Goal: Task Accomplishment & Management: Manage account settings

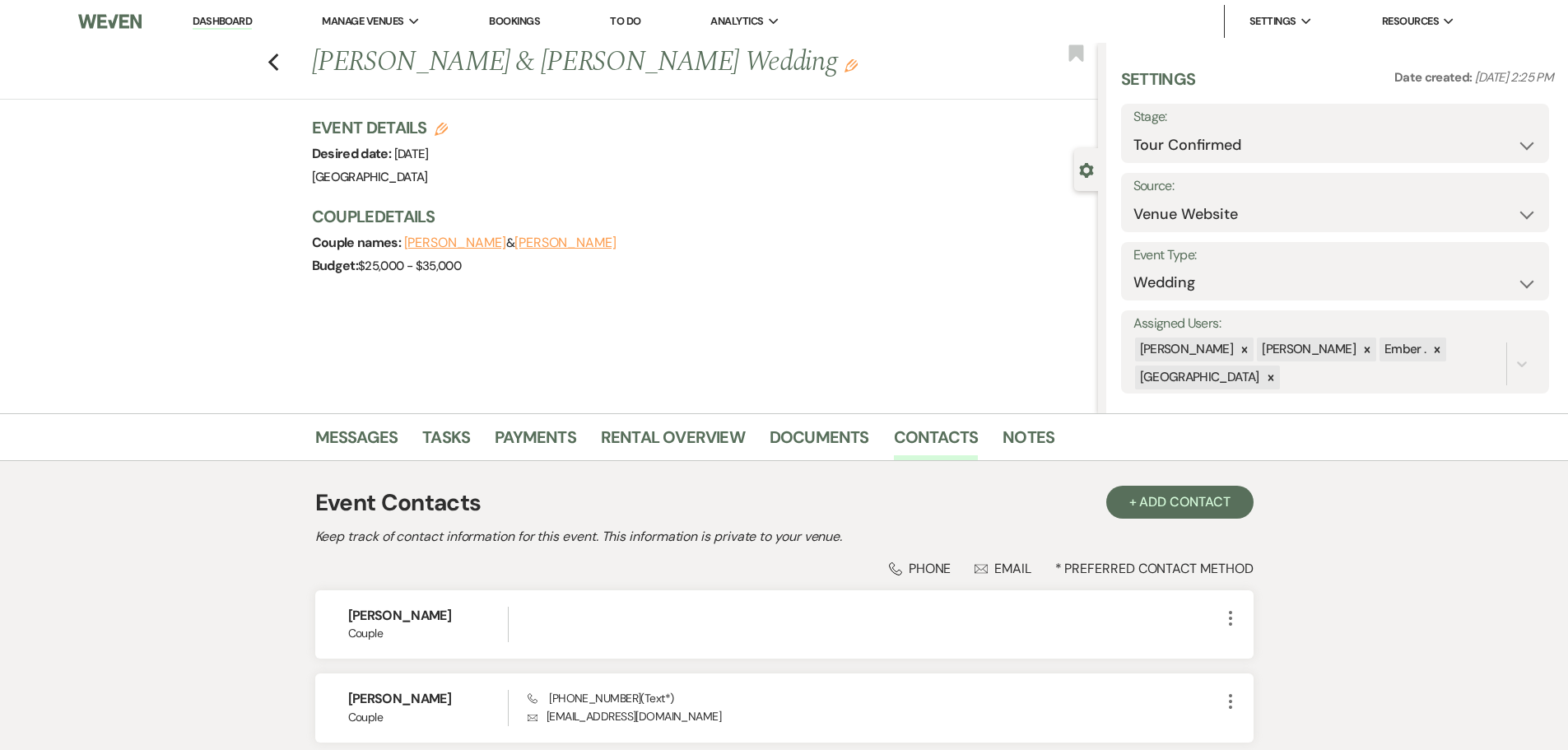
select select "4"
select select "5"
click at [273, 60] on icon "Previous" at bounding box center [273, 62] width 12 height 20
select select "4"
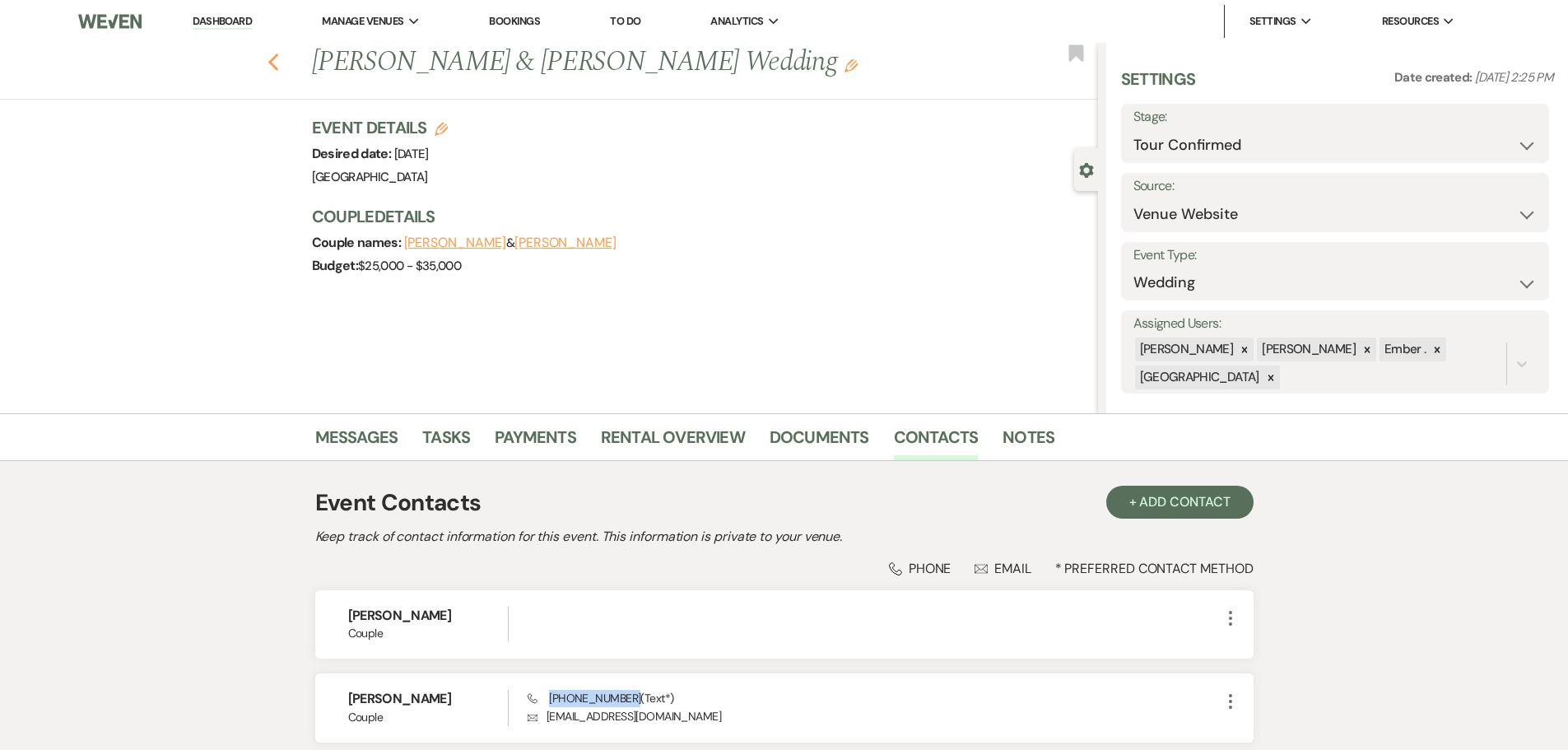
select select "4"
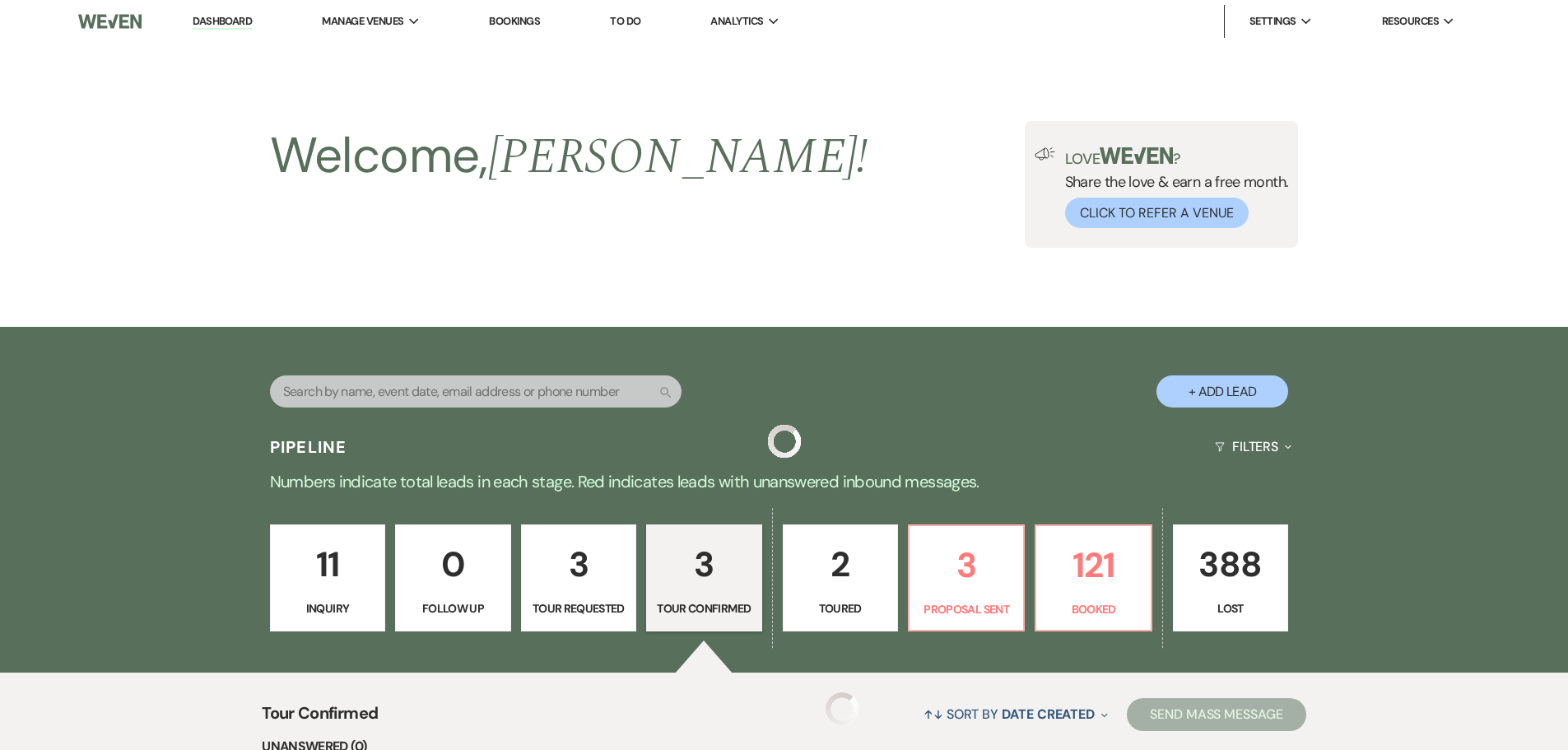
scroll to position [494, 0]
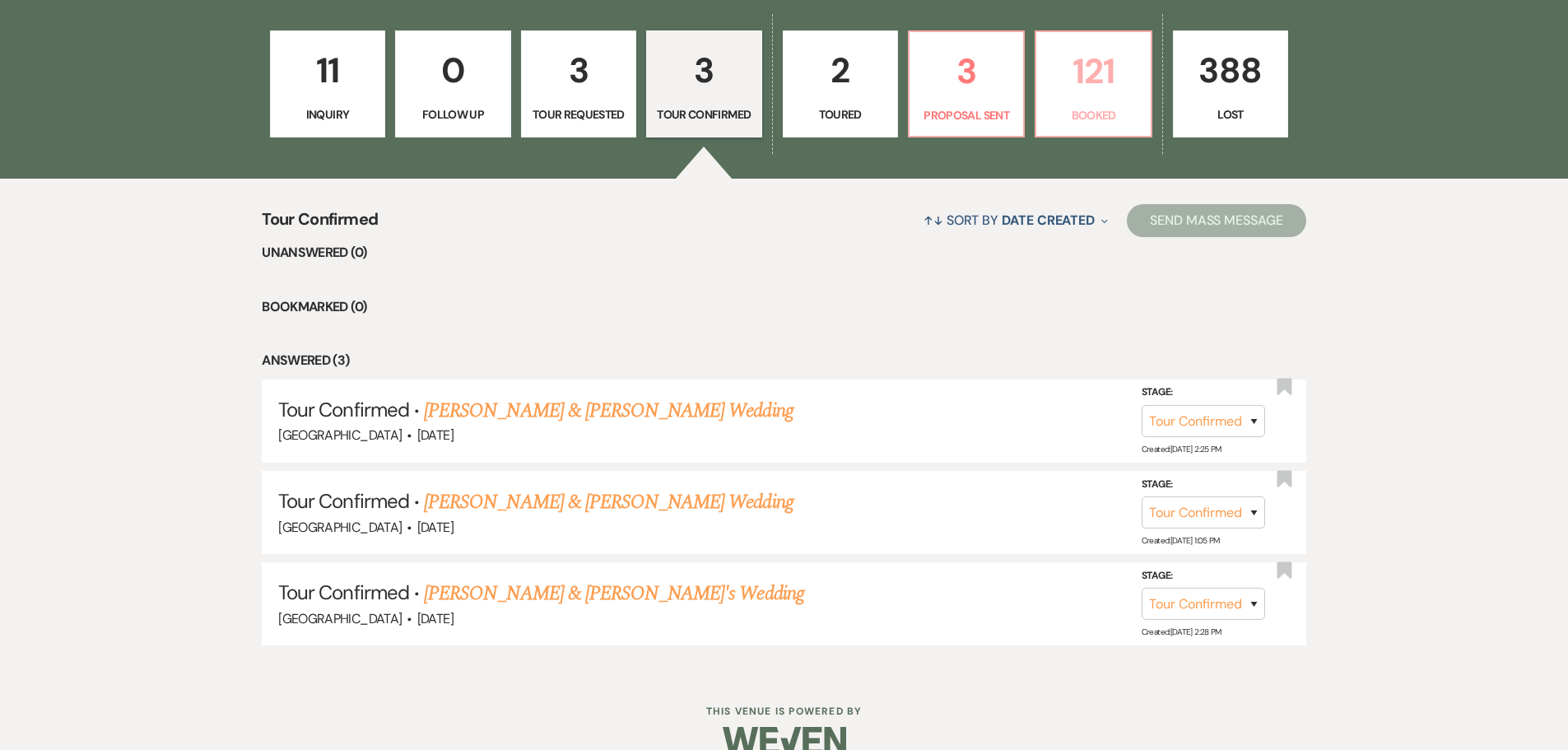
click at [1089, 85] on p "121" at bounding box center [1093, 70] width 94 height 55
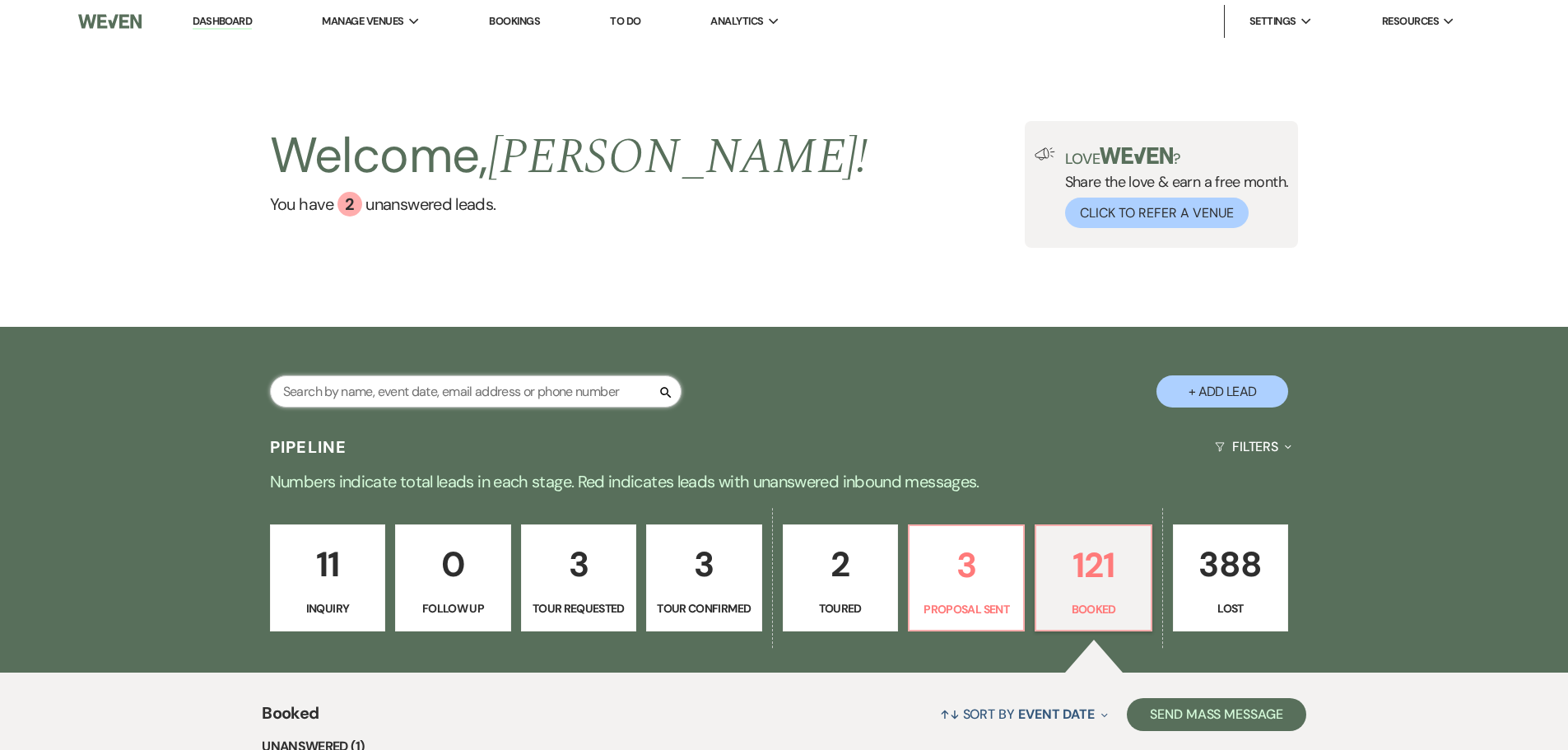
click at [564, 391] on input "text" at bounding box center [476, 391] width 411 height 32
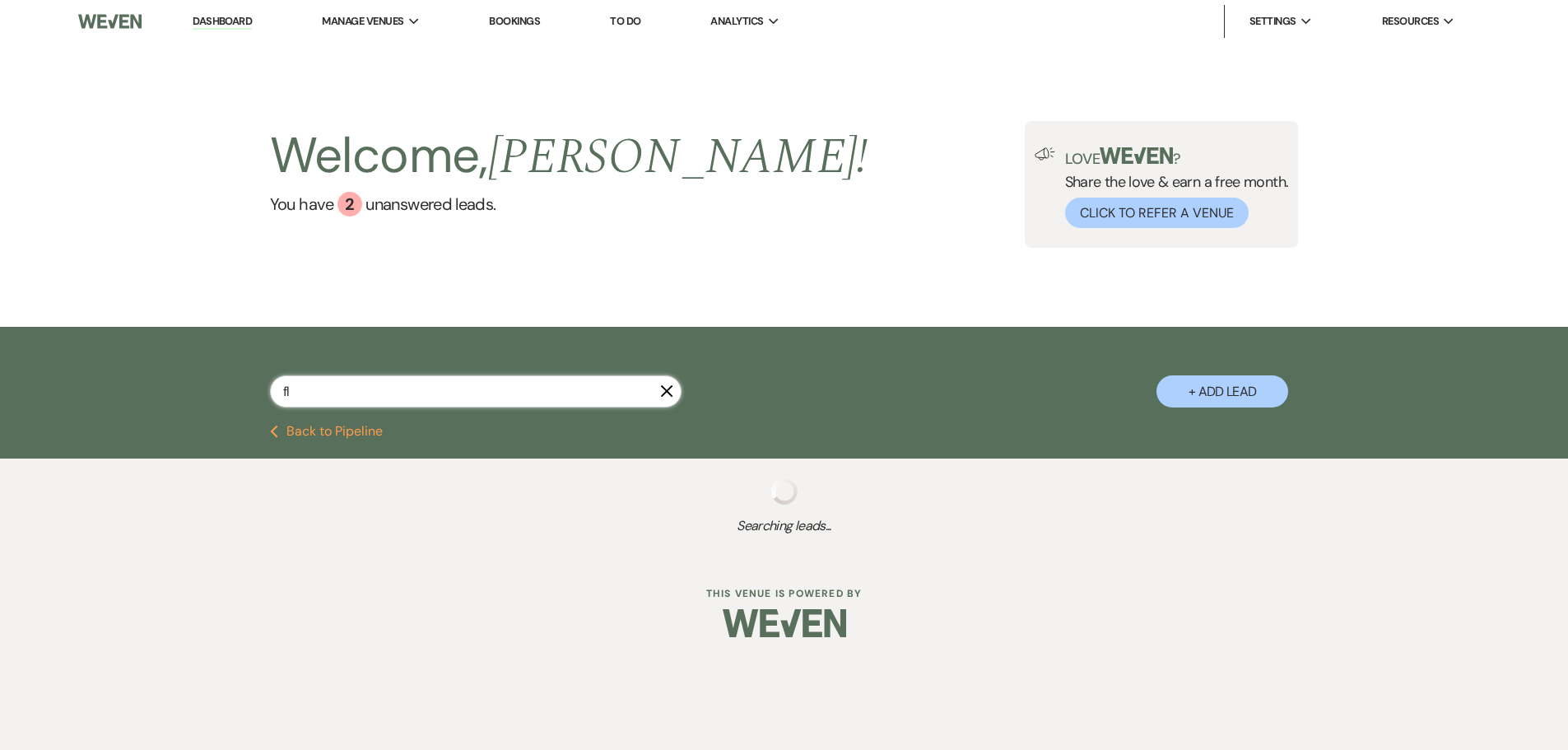
type input "fla"
select select "2"
select select "8"
select select "5"
select select "8"
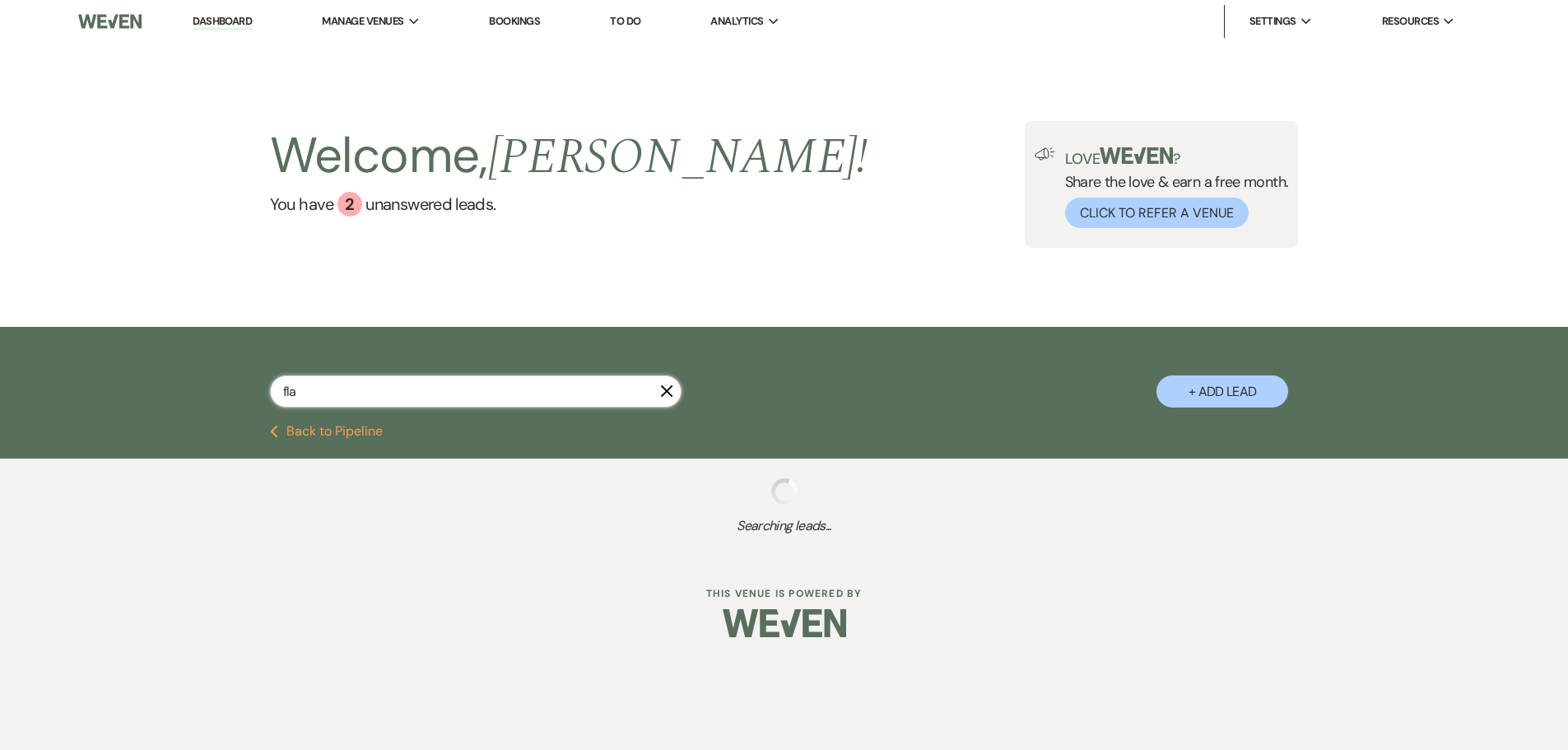
select select "2"
select select "8"
select select "10"
select select "8"
select select "5"
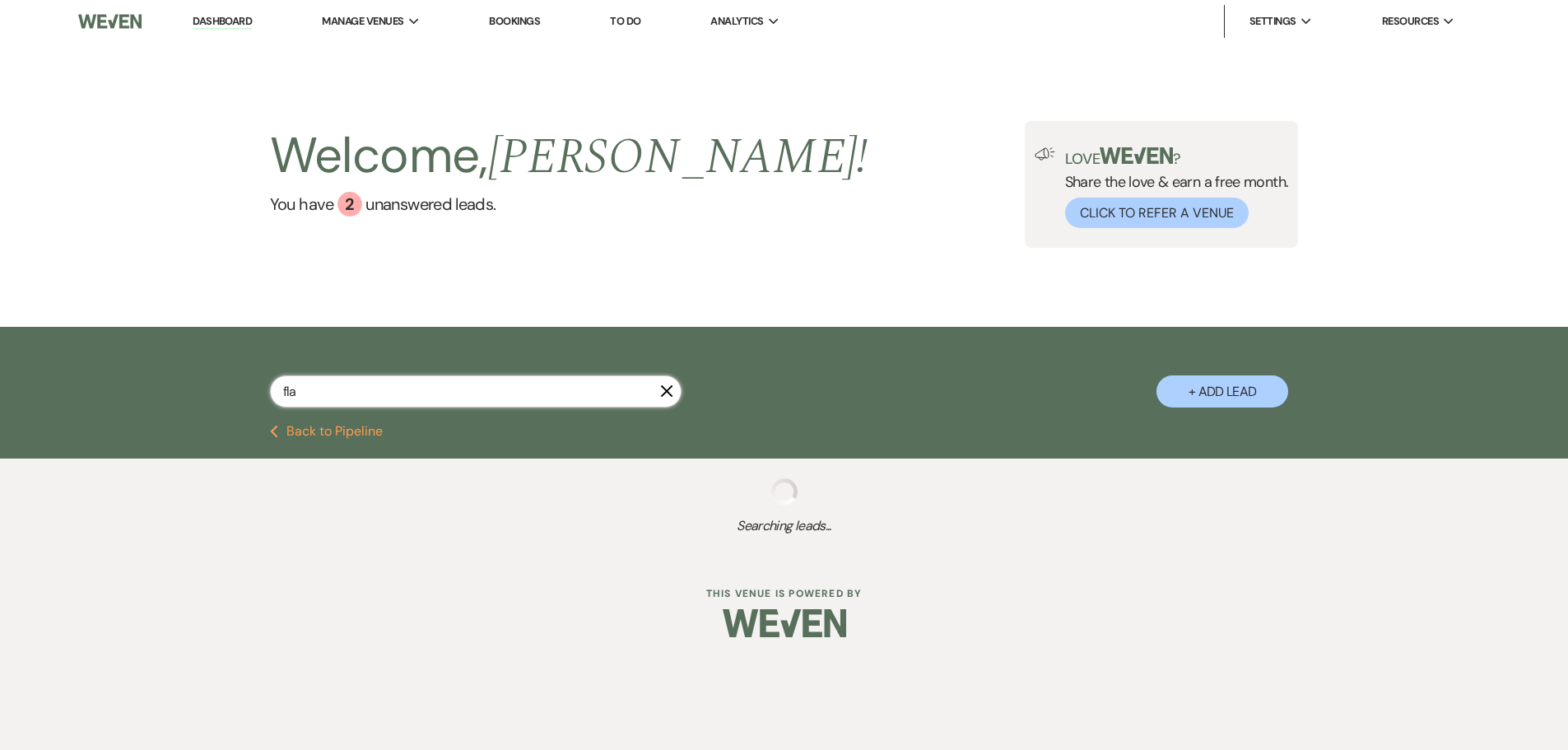
select select "8"
select select "5"
select select "8"
select select "6"
select select "8"
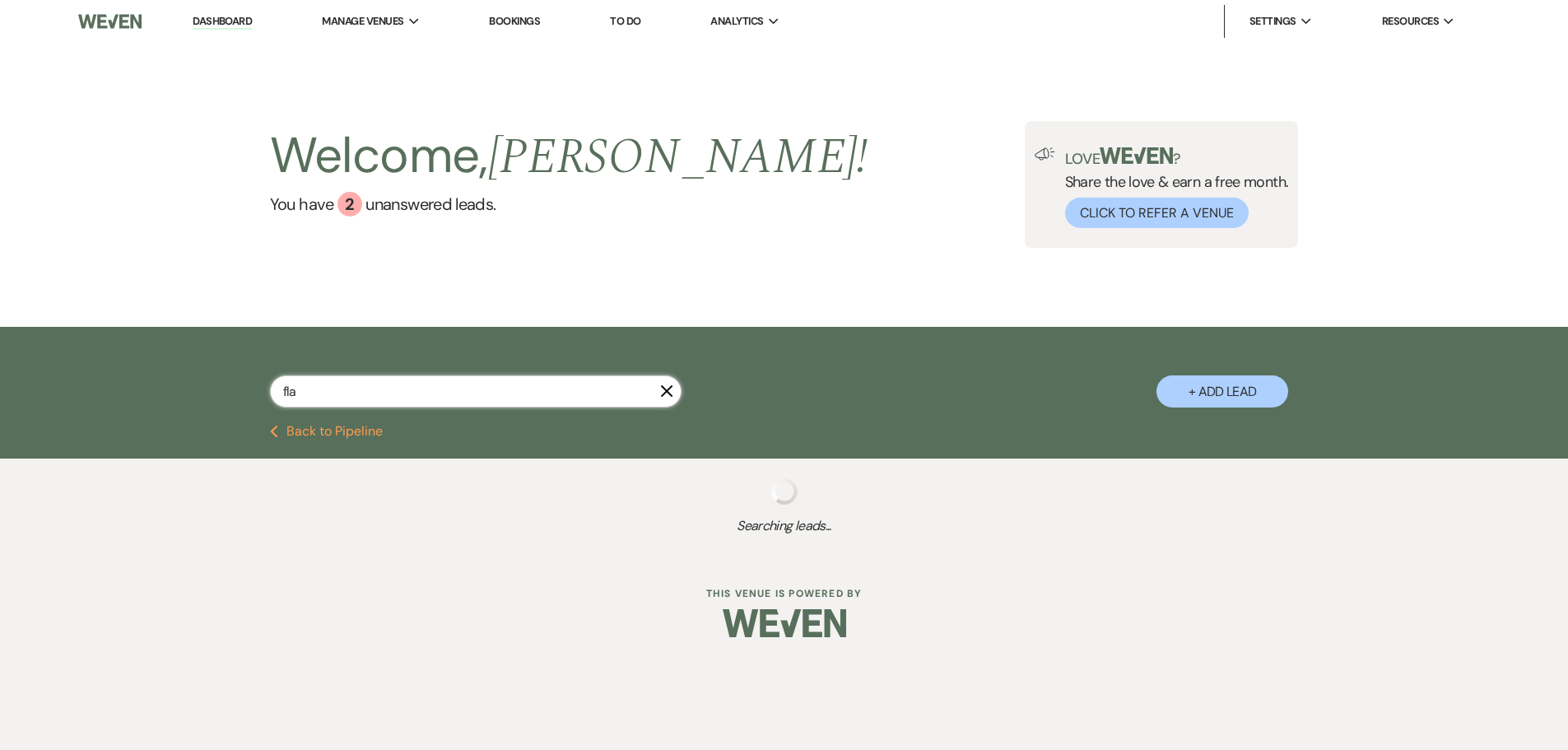
select select "5"
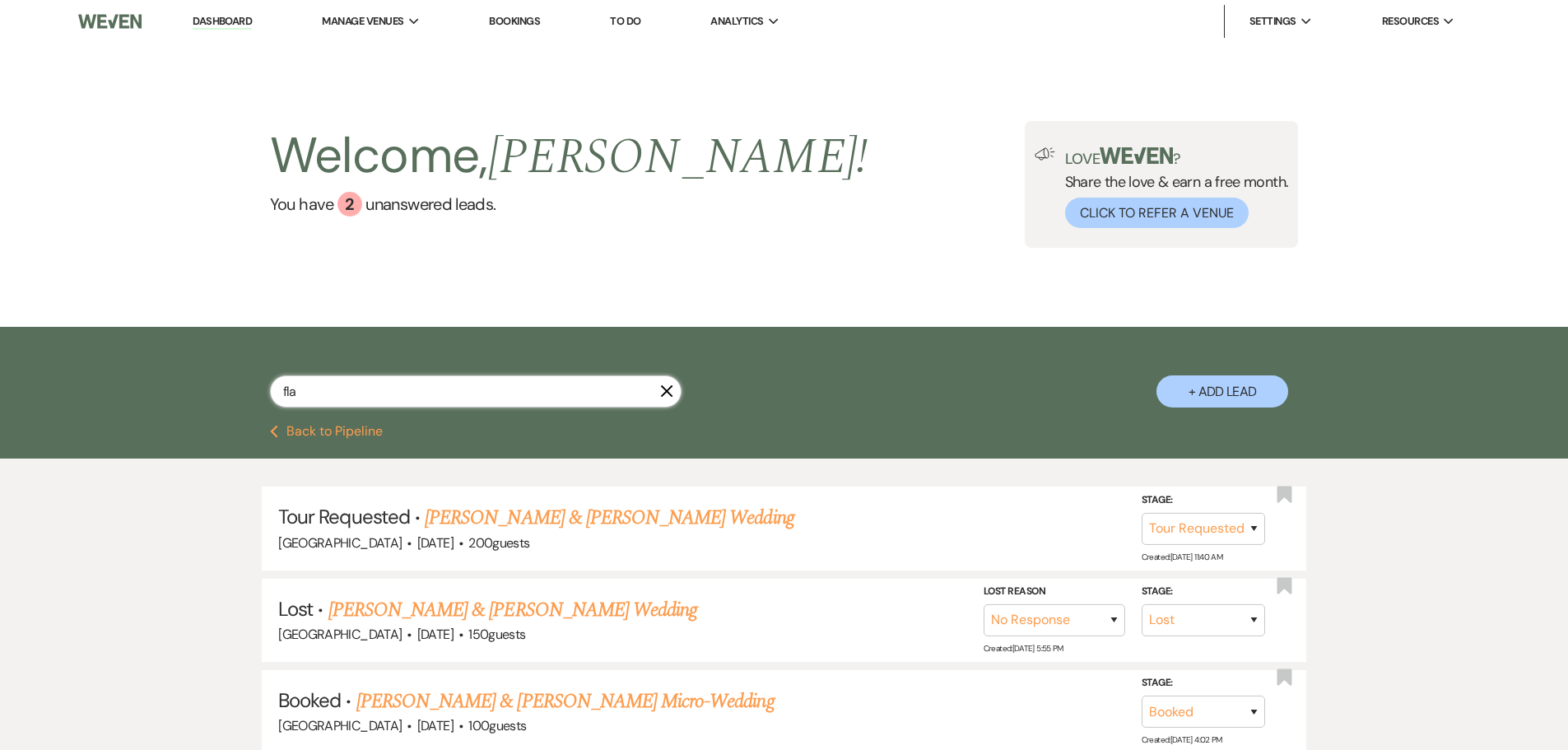
type input "flan"
select select "8"
select select "5"
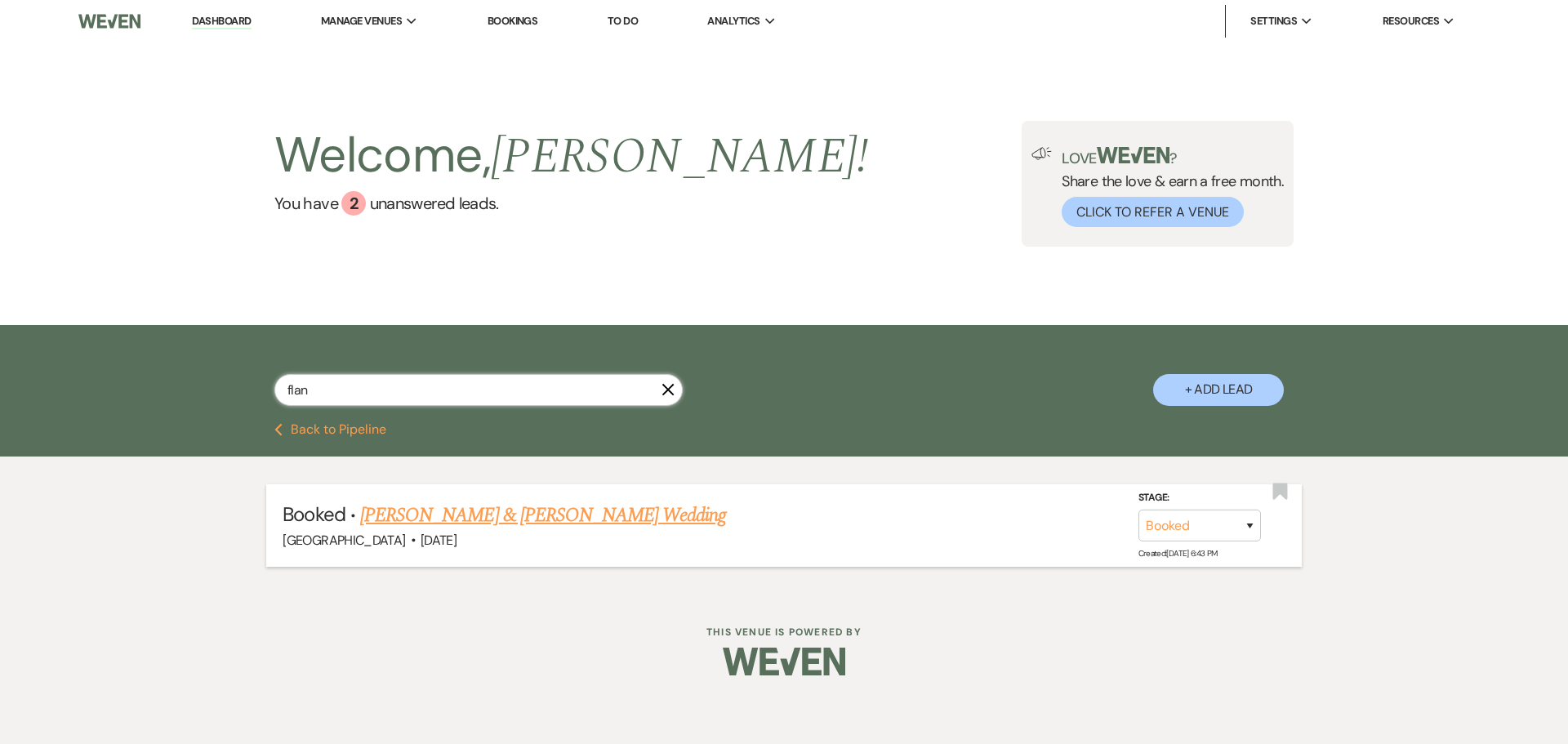
type input "flan"
click at [585, 511] on link "[PERSON_NAME] & [PERSON_NAME] Wedding" at bounding box center [543, 514] width 366 height 30
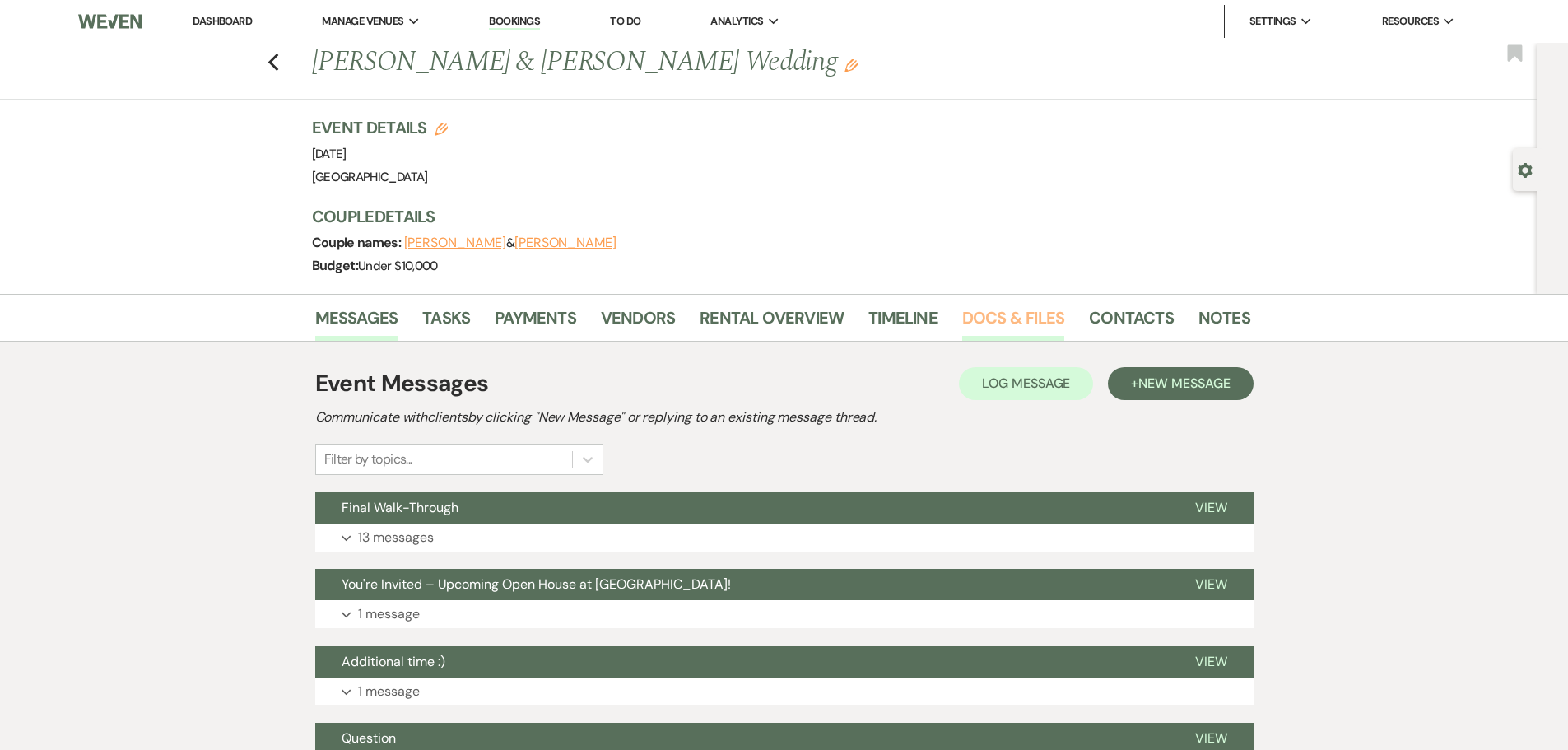
click at [1032, 312] on link "Docs & Files" at bounding box center [1014, 323] width 102 height 36
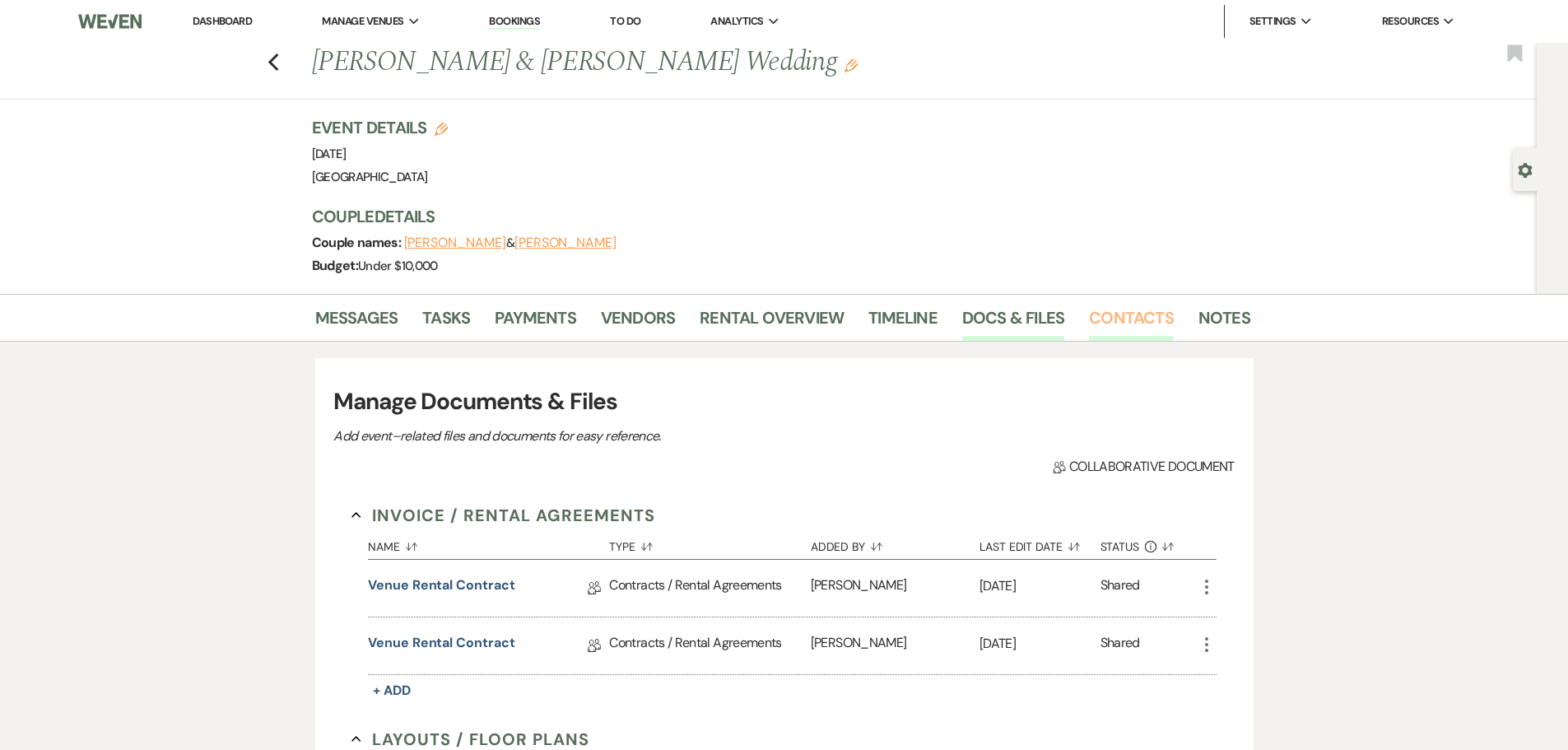
click at [1112, 313] on link "Contacts" at bounding box center [1132, 323] width 85 height 36
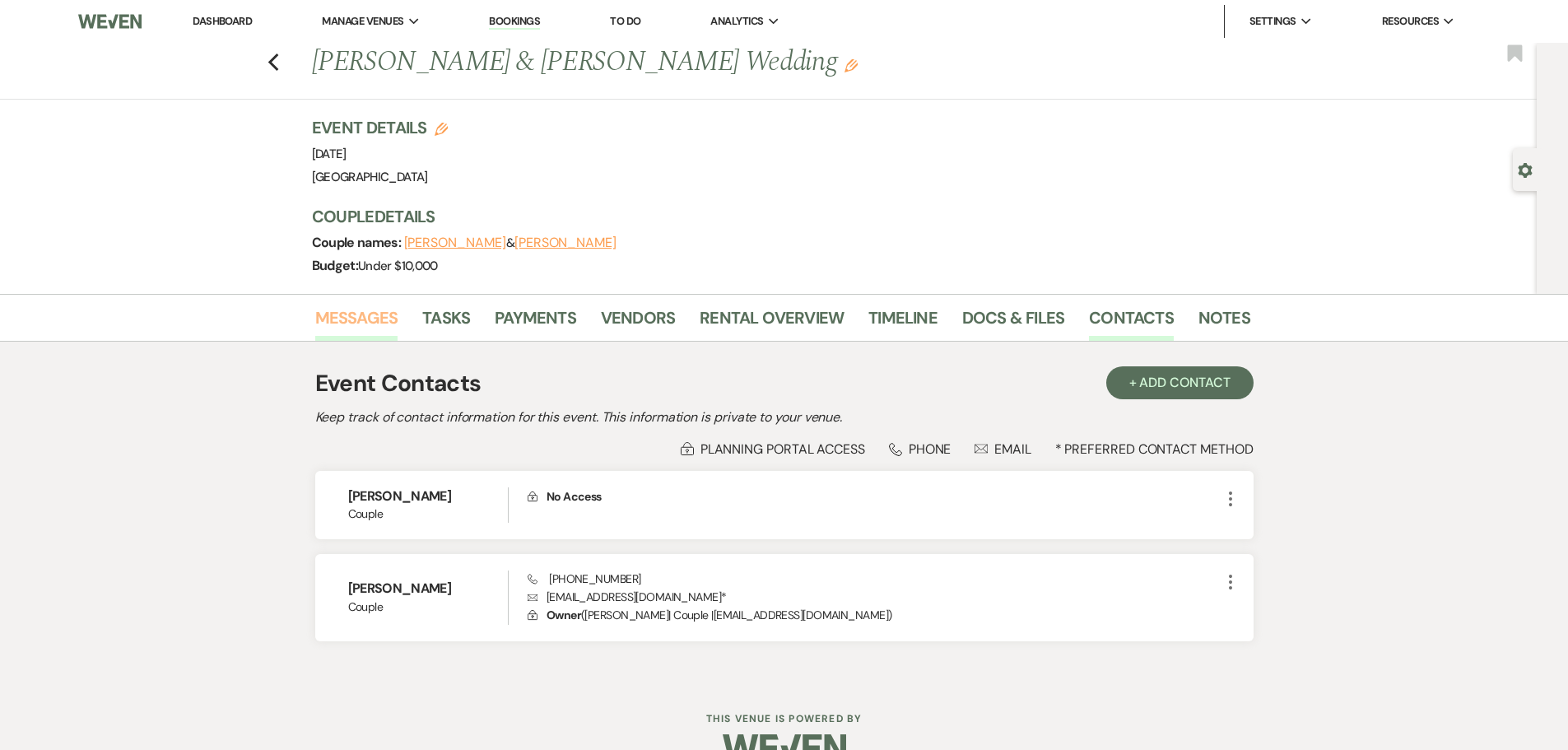
click at [371, 313] on link "Messages" at bounding box center [356, 323] width 84 height 36
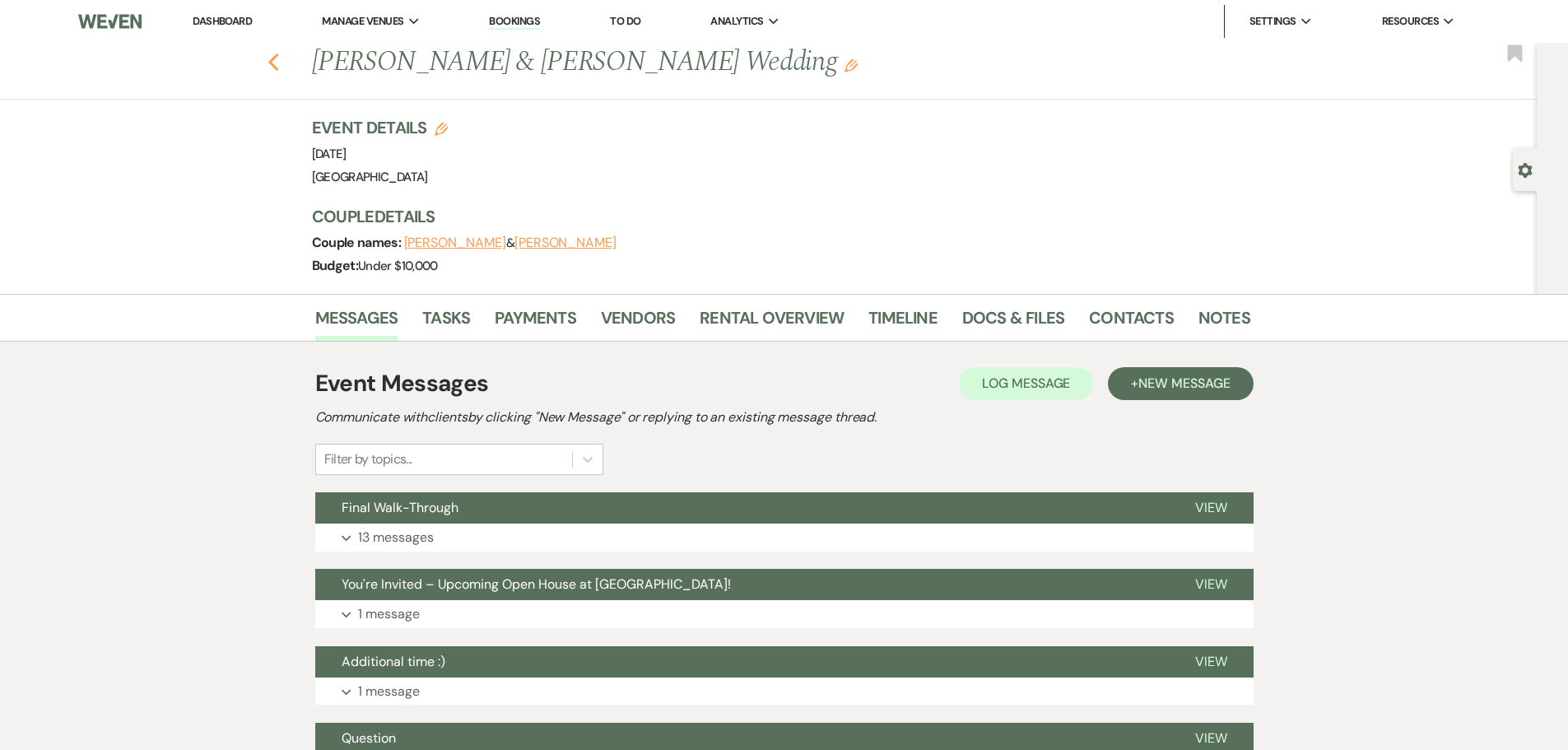
click at [280, 60] on icon "Previous" at bounding box center [273, 62] width 12 height 20
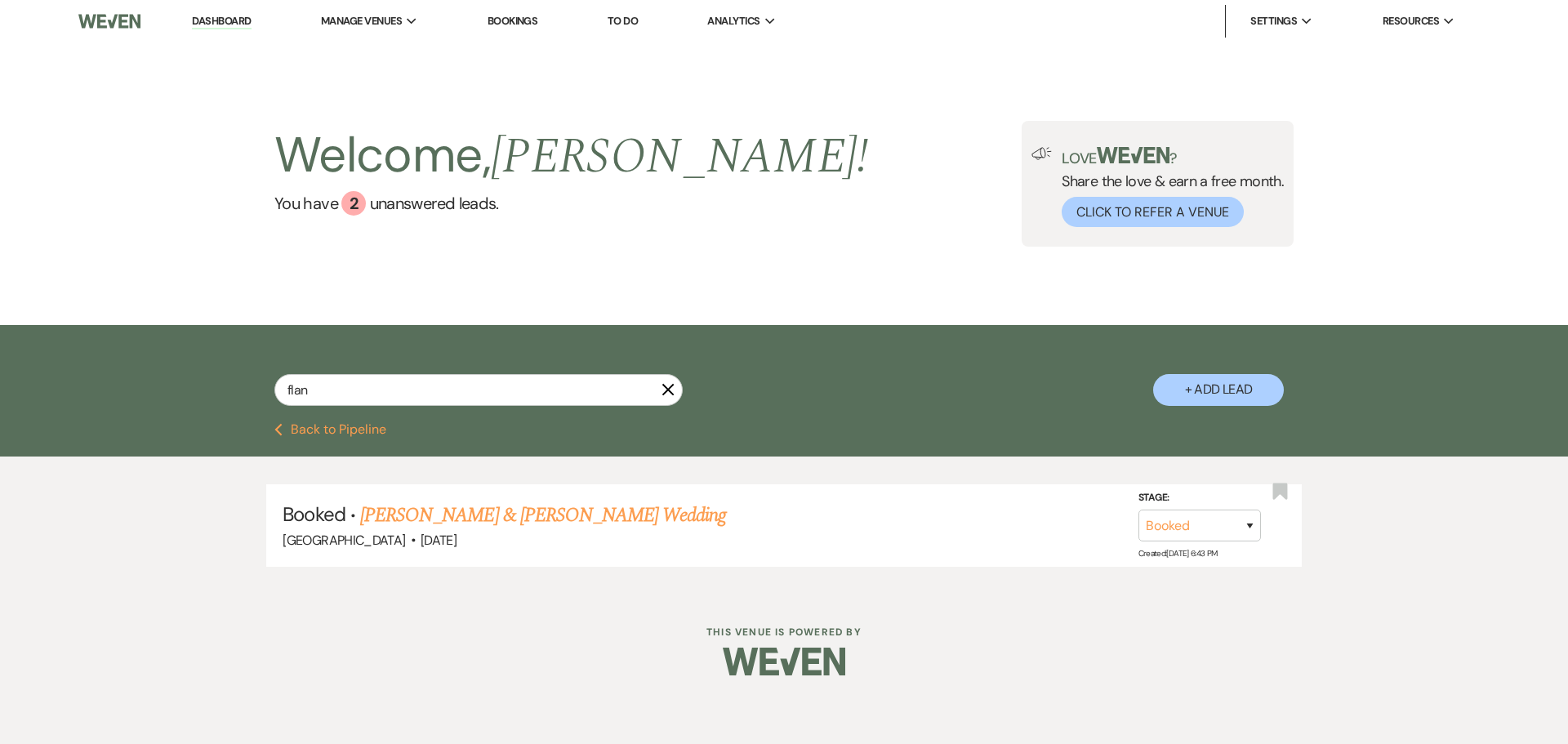
click at [663, 383] on icon "X" at bounding box center [668, 390] width 13 height 13
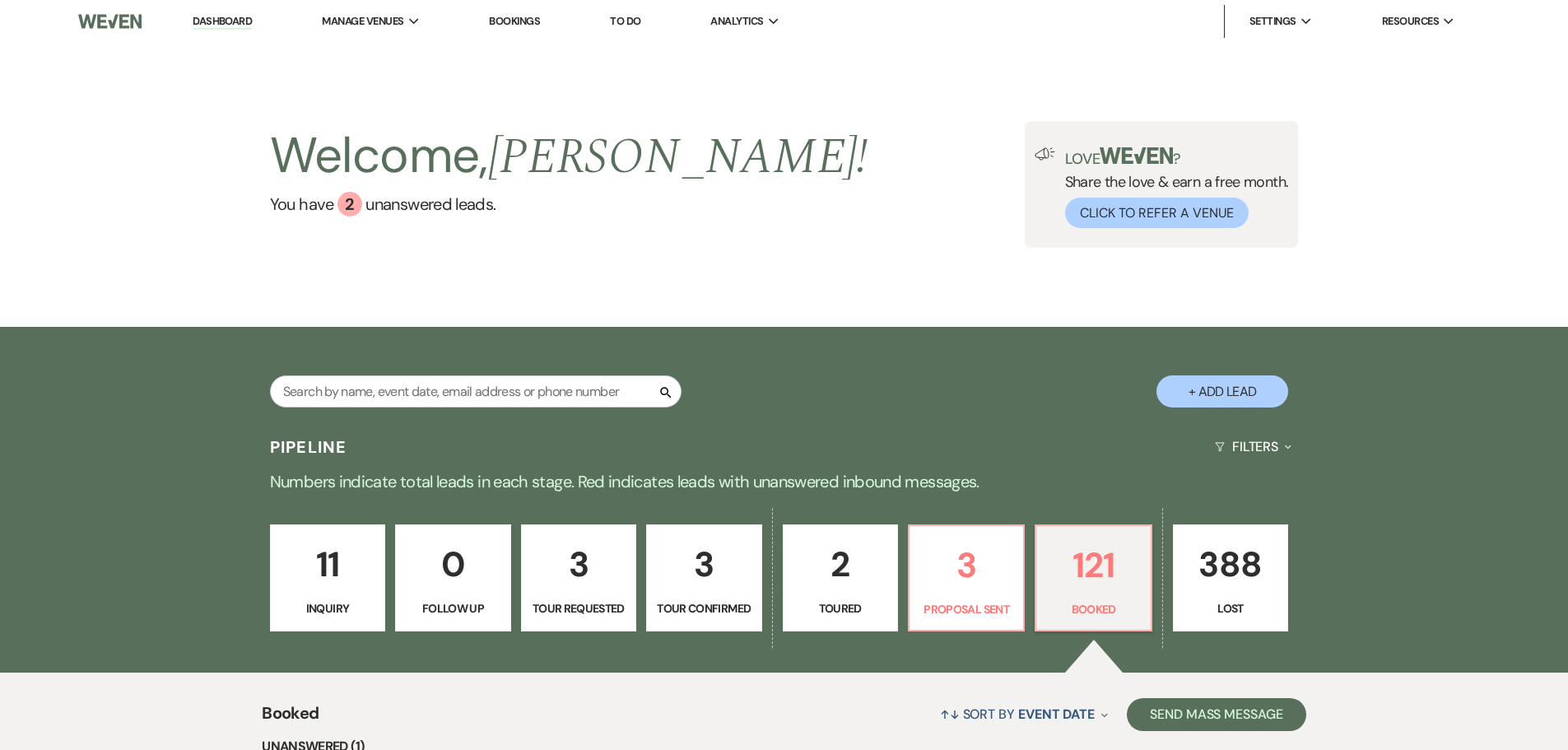
click at [202, 14] on link "Dashboard" at bounding box center [223, 22] width 60 height 15
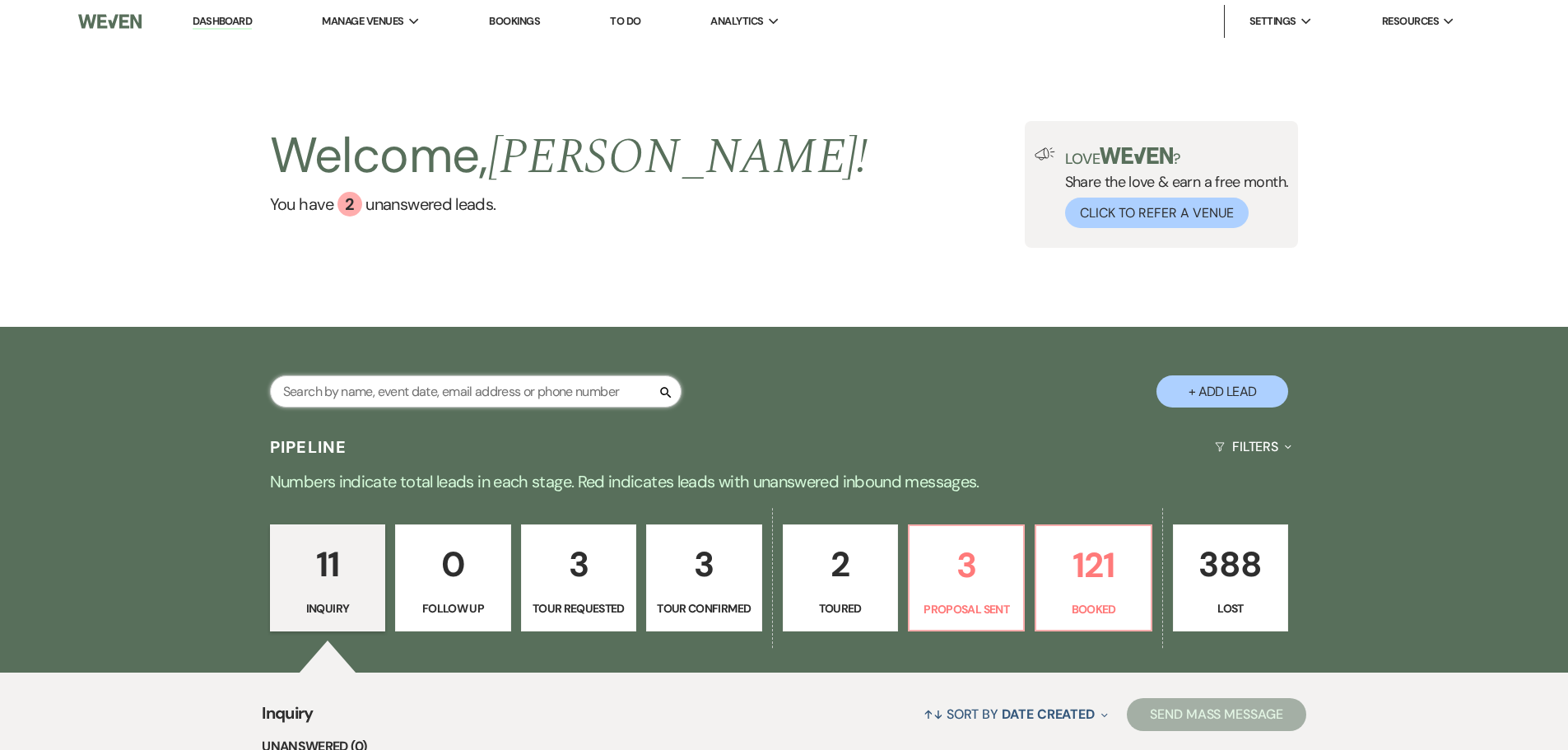
click at [547, 406] on input "text" at bounding box center [476, 391] width 411 height 32
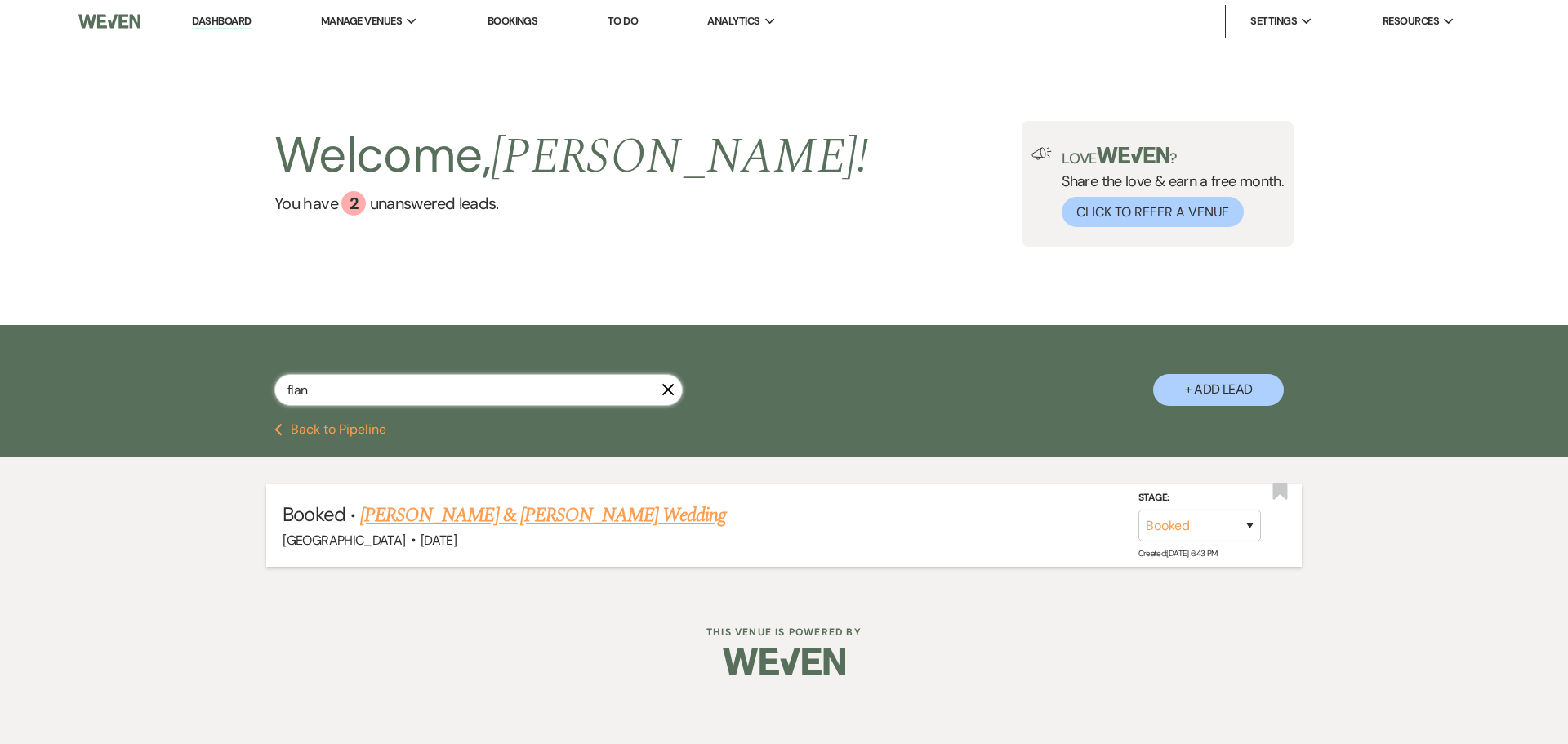
type input "flan"
click at [576, 514] on link "[PERSON_NAME] & [PERSON_NAME] Wedding" at bounding box center [543, 514] width 366 height 30
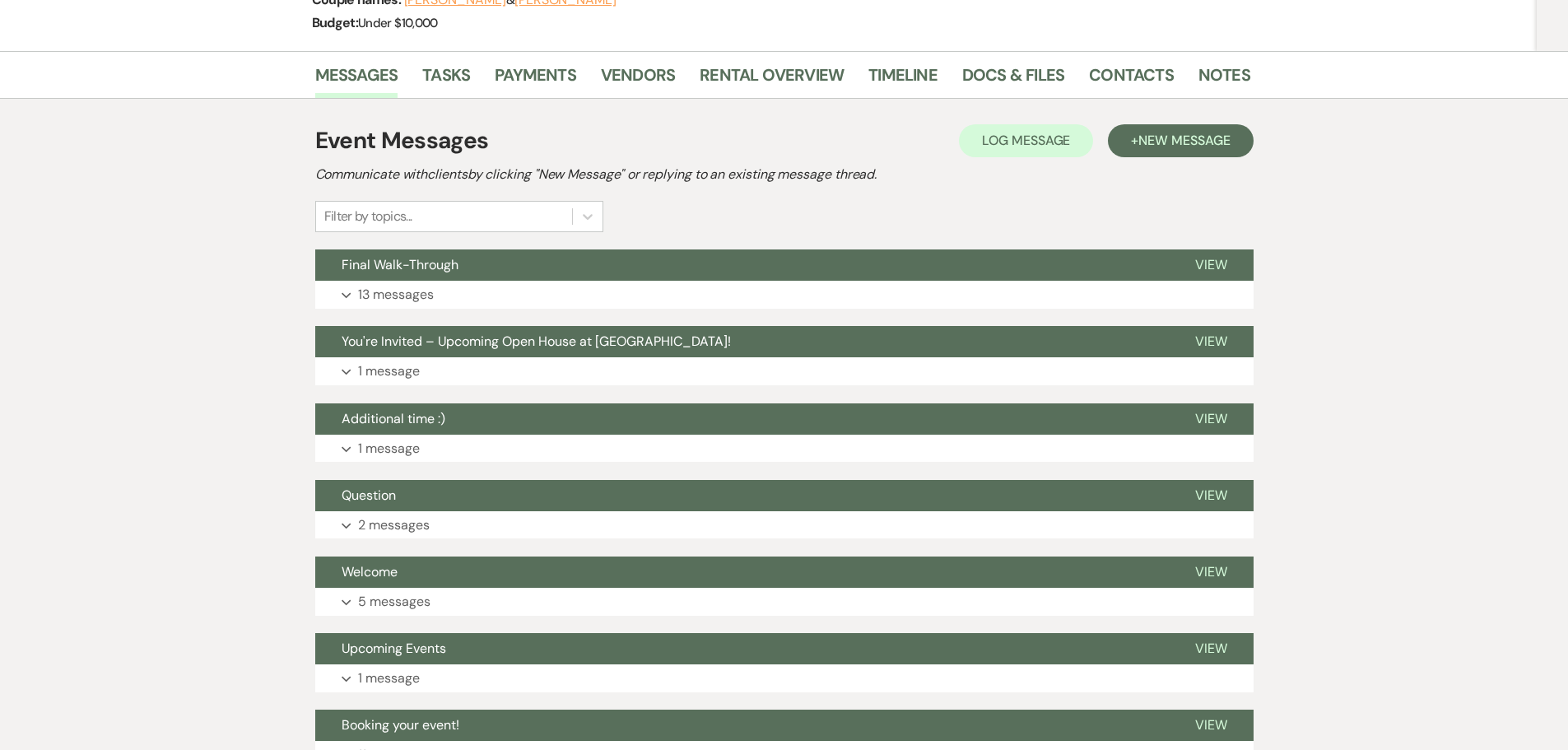
scroll to position [247, 0]
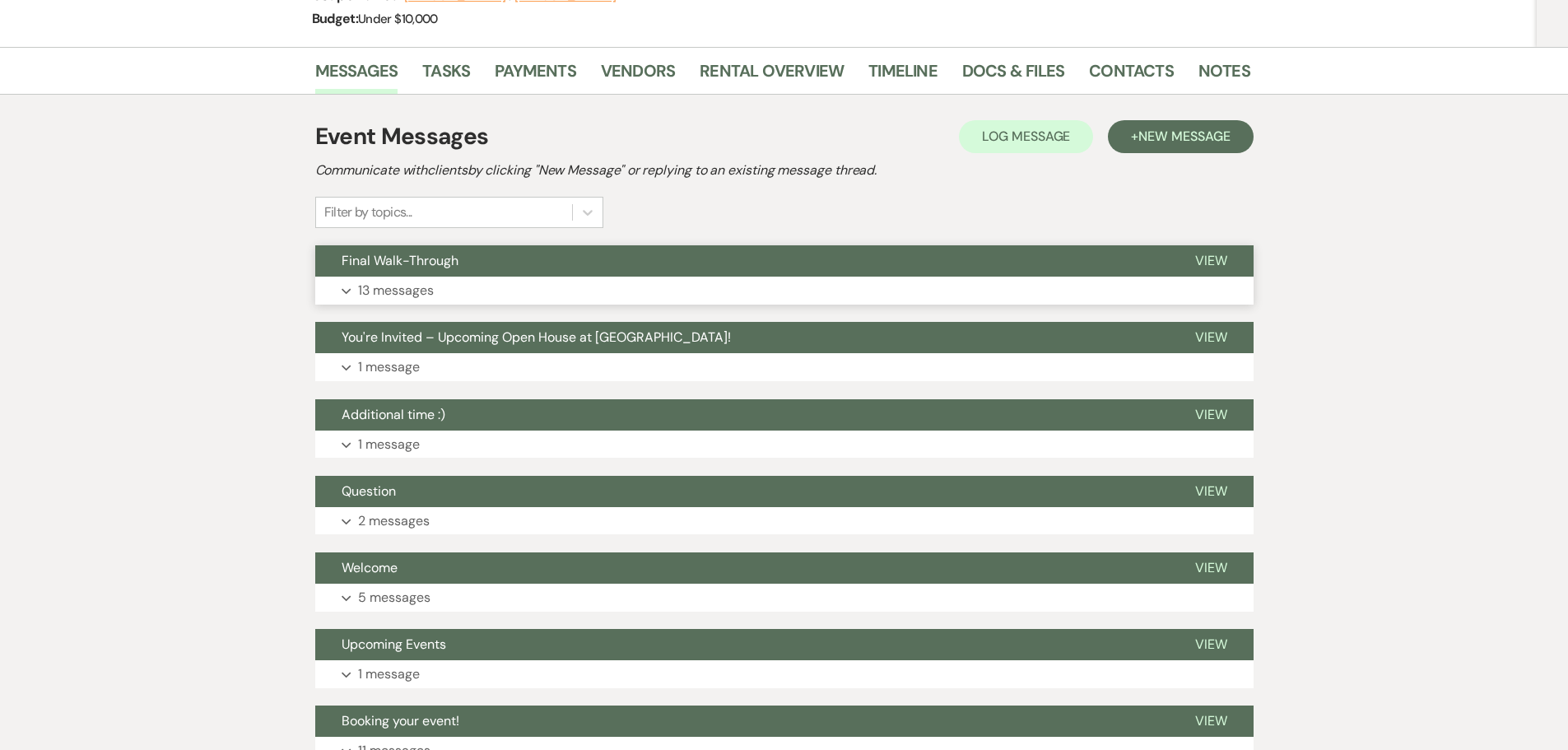
click at [382, 299] on p "13 messages" at bounding box center [396, 290] width 76 height 21
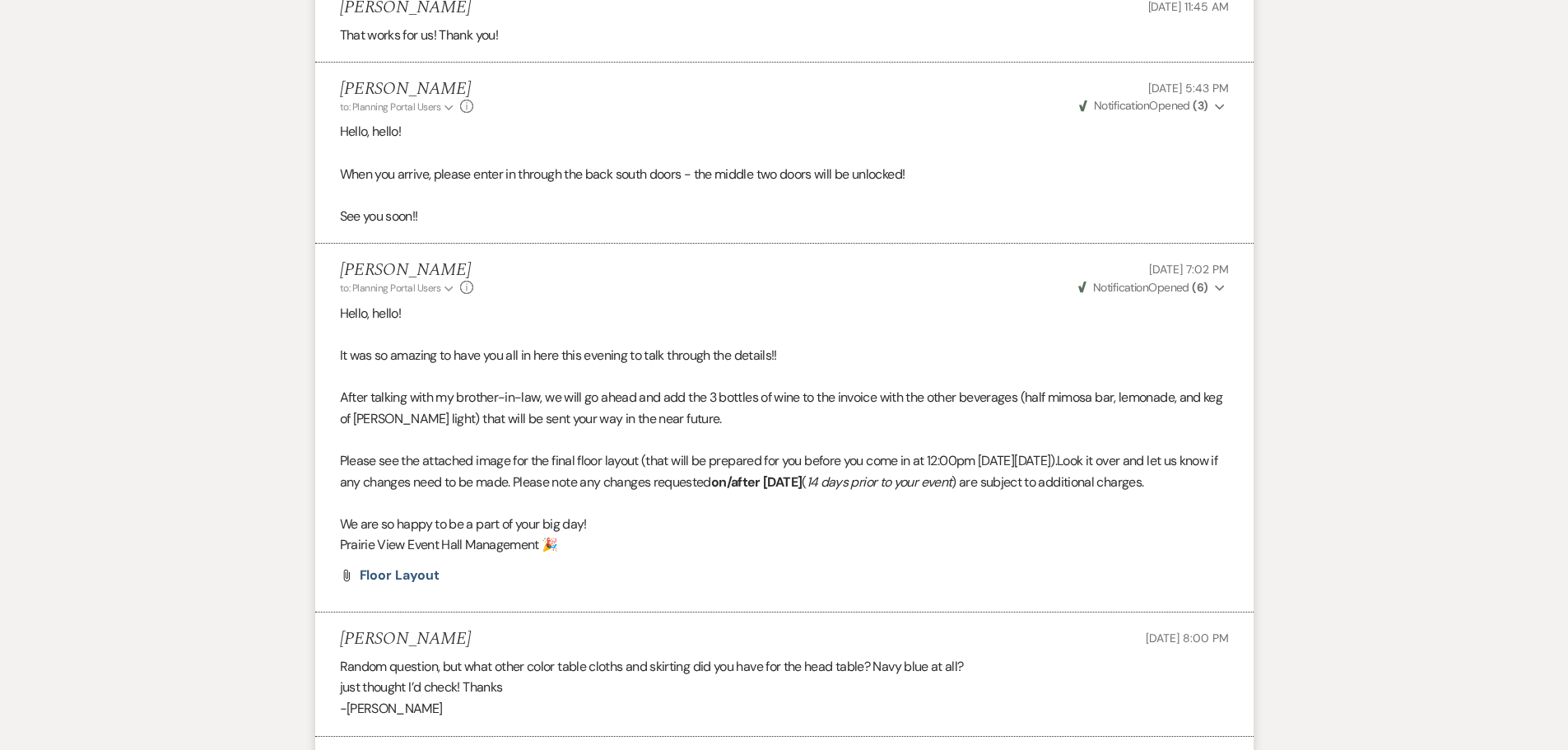
scroll to position [1897, 0]
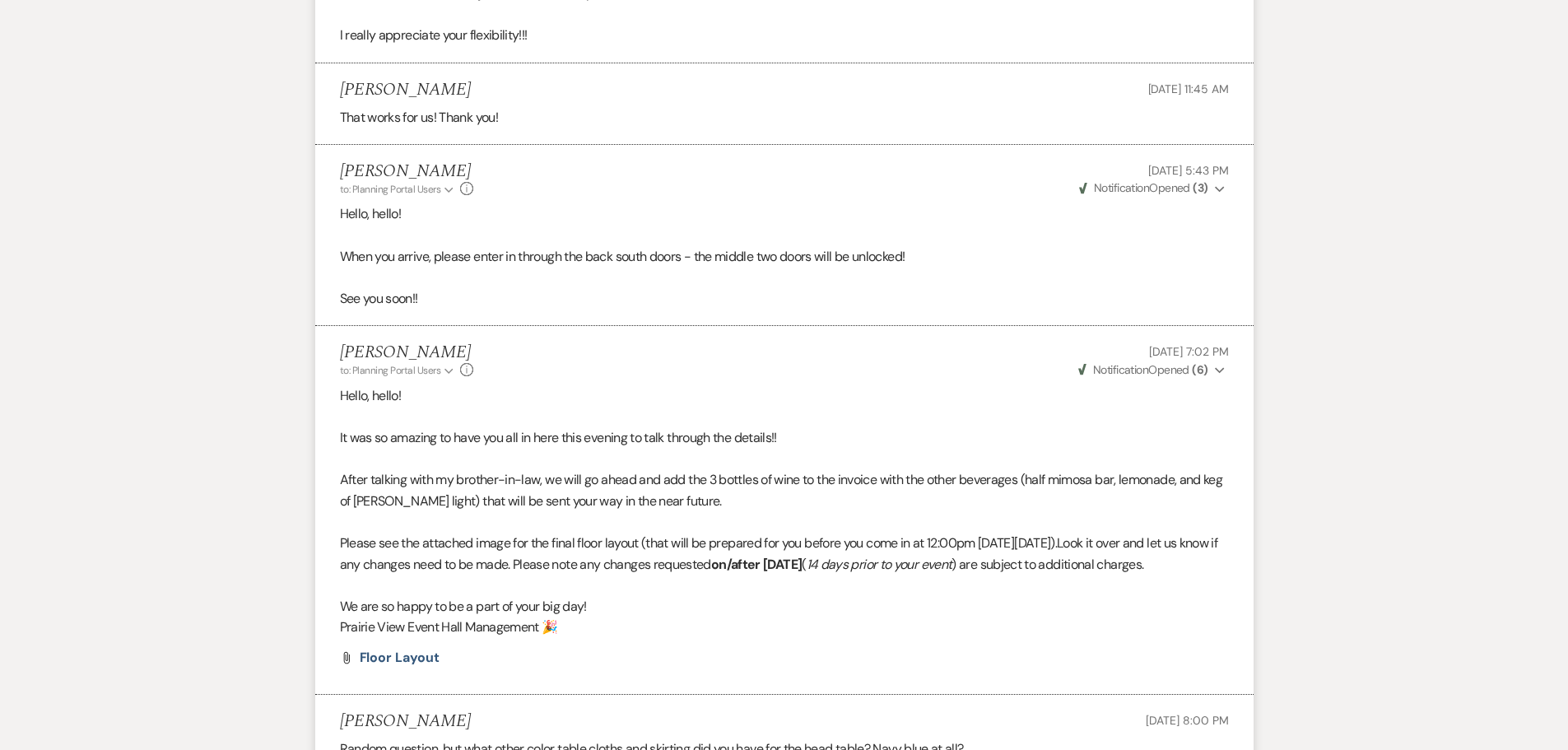
drag, startPoint x: 647, startPoint y: 567, endPoint x: 1148, endPoint y: 565, distance: 501.0
click at [1148, 565] on p "Please see the attached image for the final floor layout (that will be prepared…" at bounding box center [784, 553] width 889 height 42
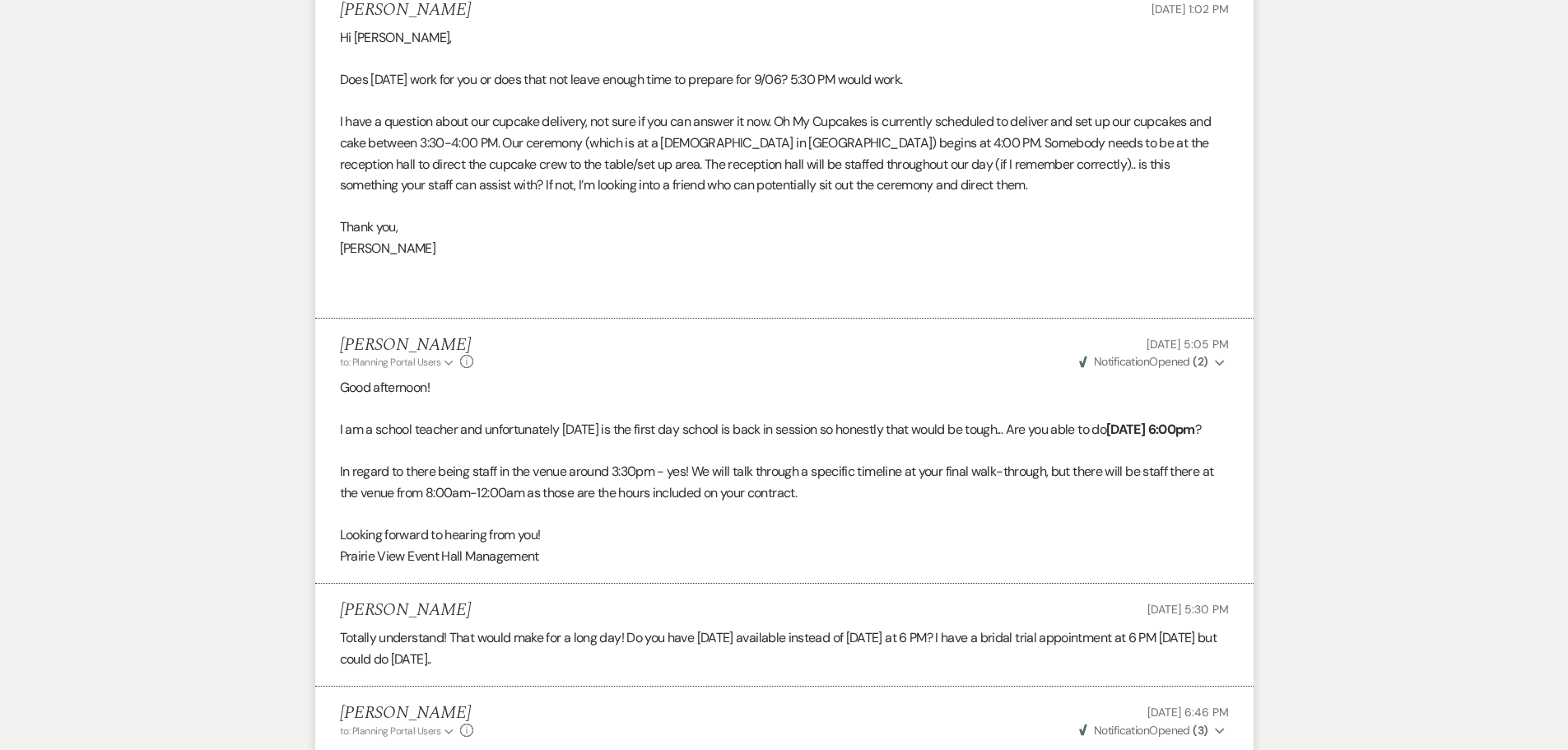
scroll to position [0, 0]
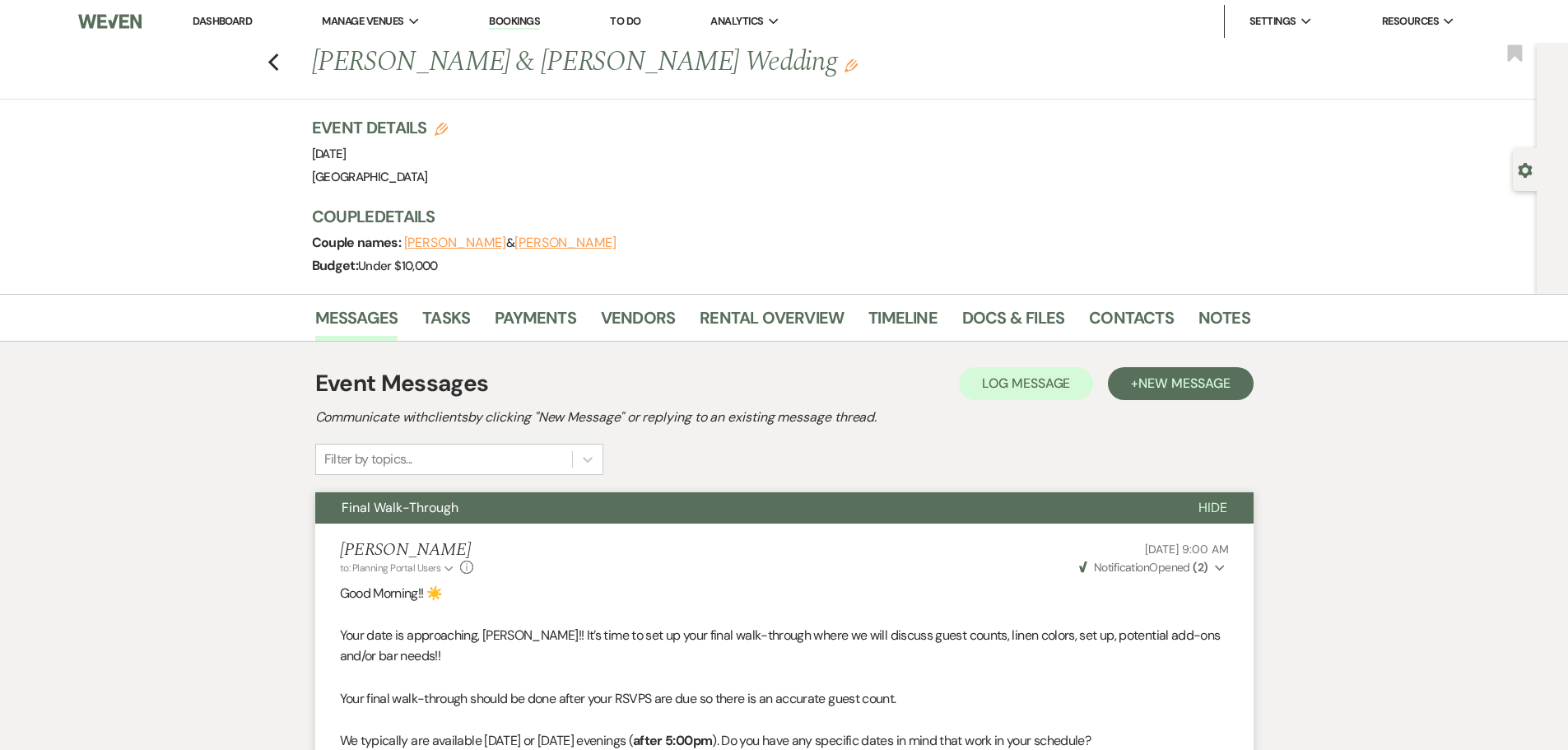
click at [229, 27] on link "Dashboard" at bounding box center [223, 21] width 60 height 14
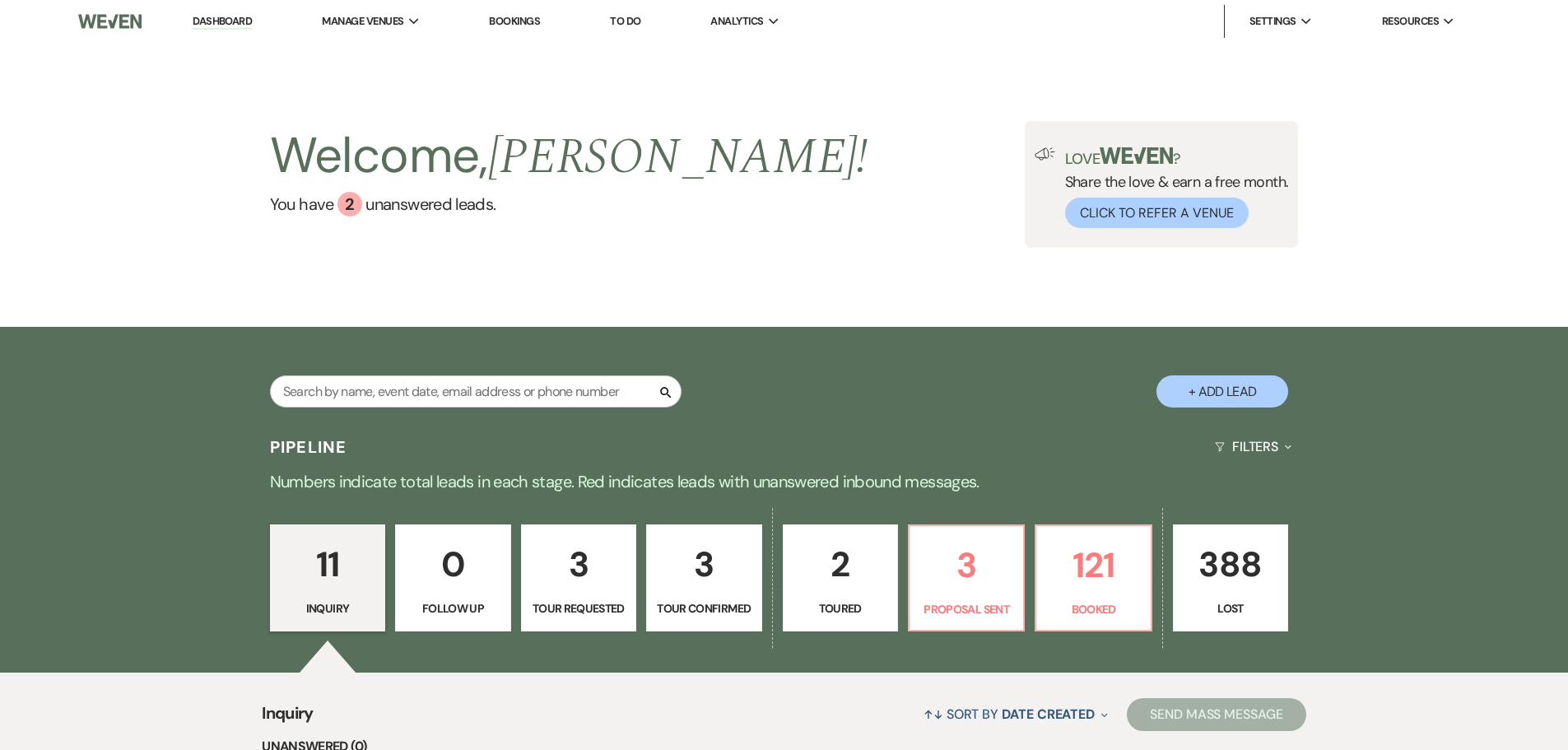
click at [907, 341] on div "Search + Add Lead" at bounding box center [785, 378] width 1186 height 86
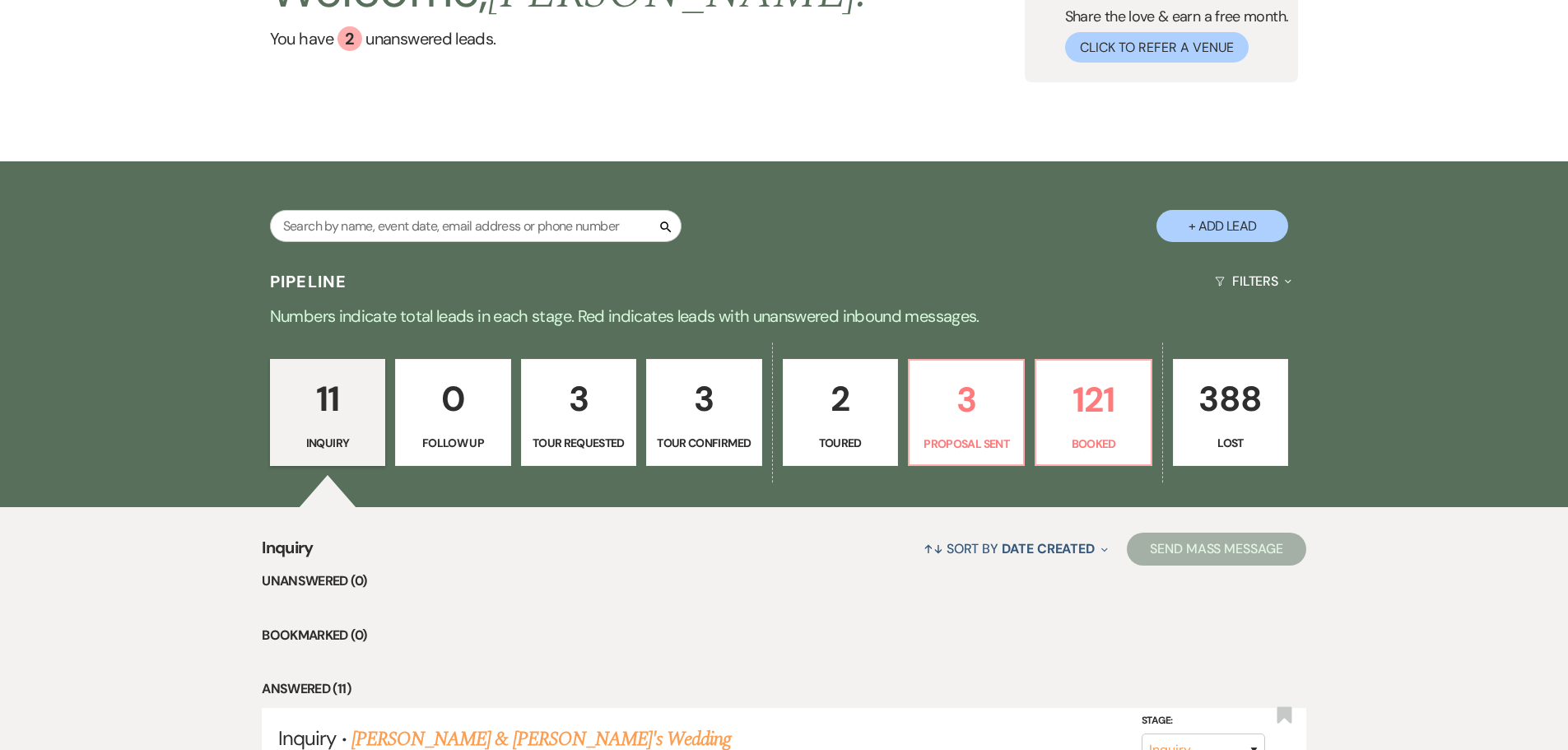
scroll to position [164, 0]
click at [473, 227] on input "text" at bounding box center [476, 226] width 411 height 32
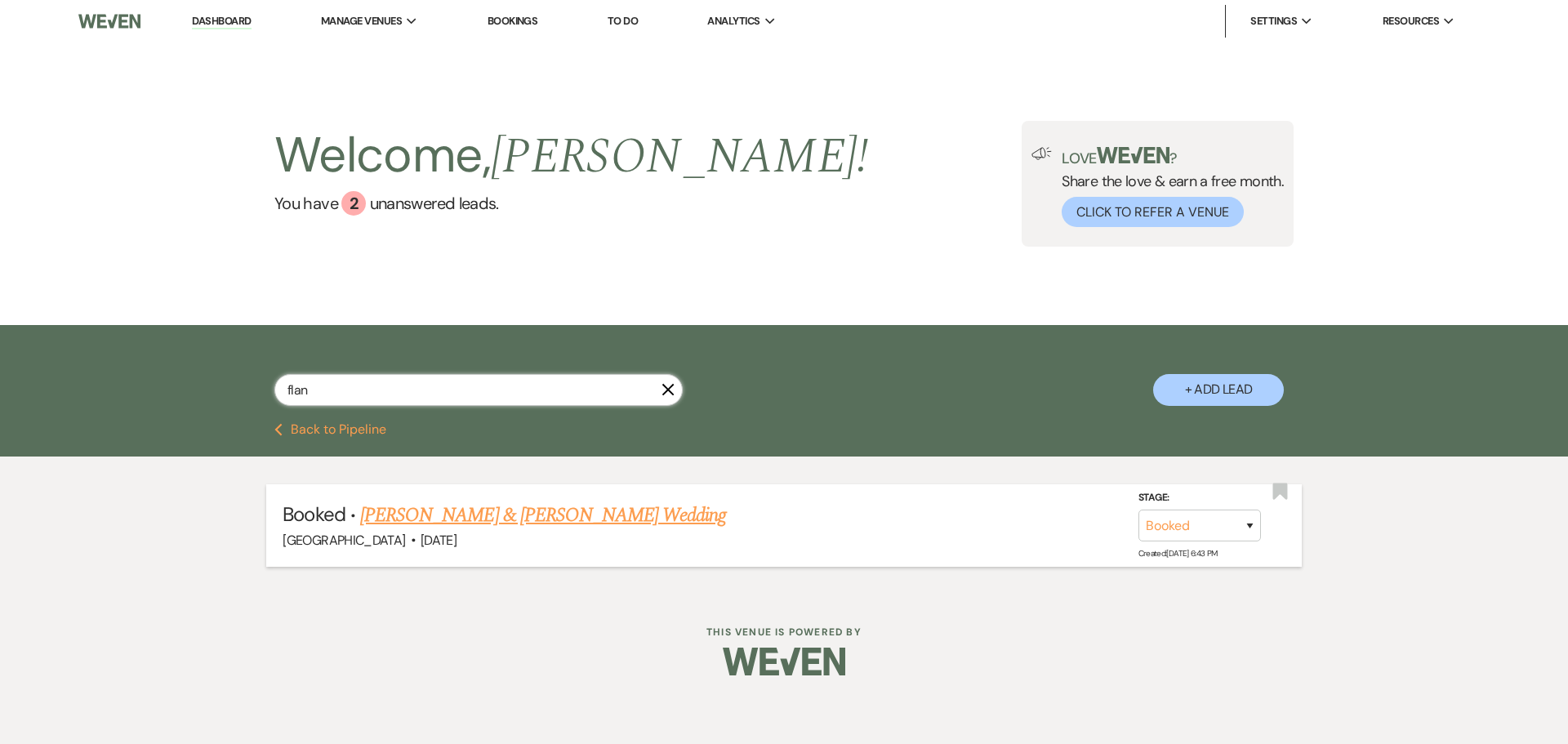
type input "flan"
click at [618, 512] on link "[PERSON_NAME] & [PERSON_NAME] Wedding" at bounding box center [543, 514] width 366 height 30
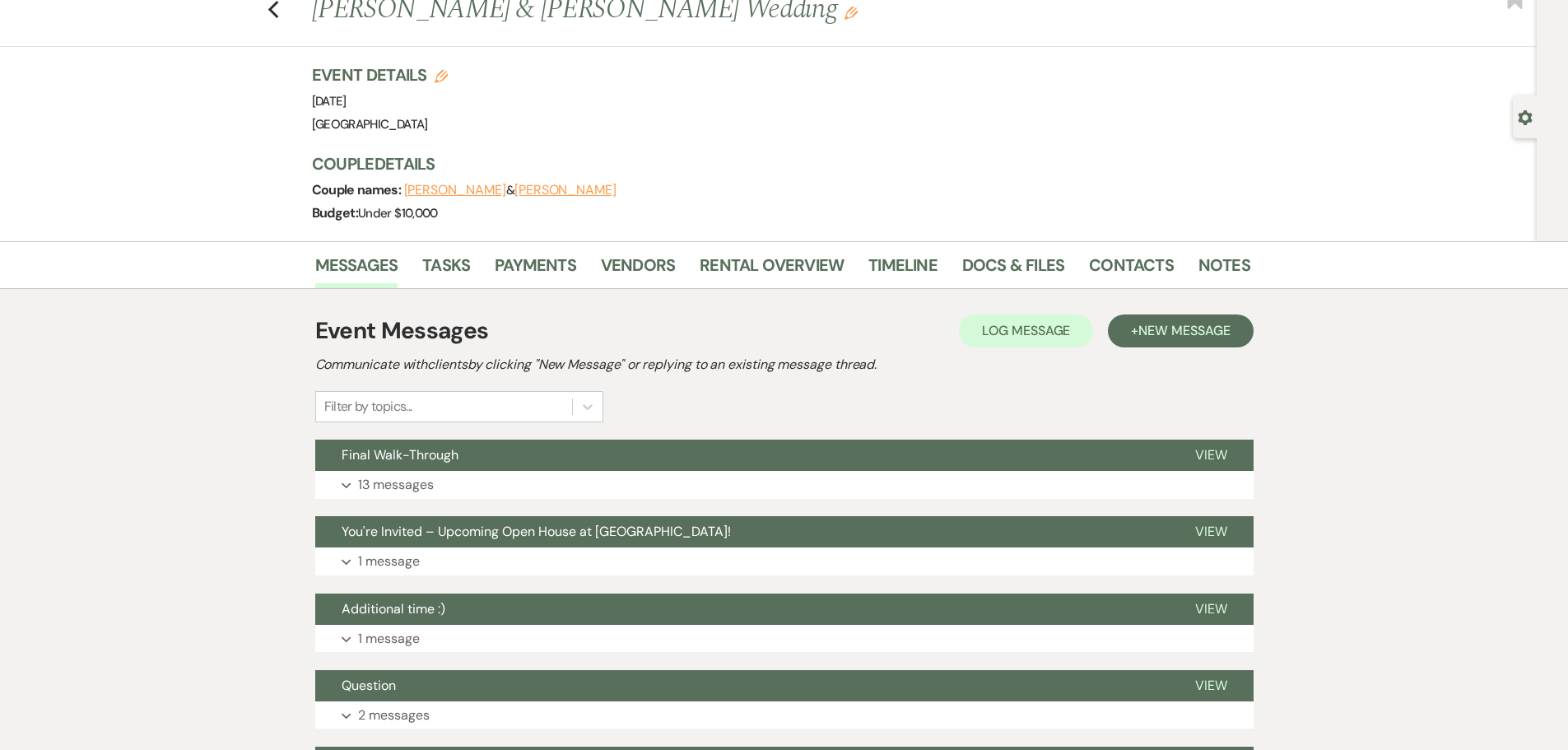
scroll to position [83, 0]
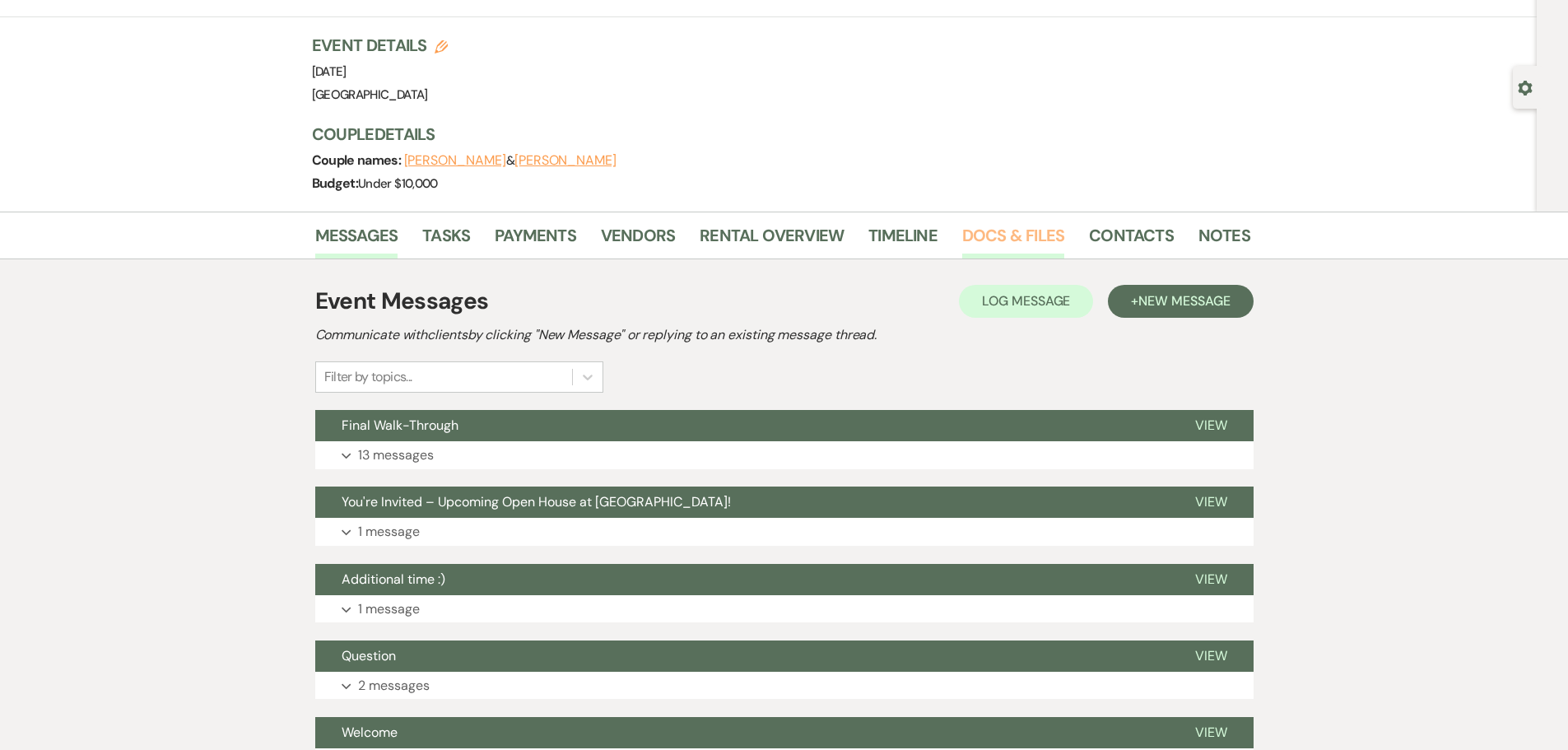
click at [981, 238] on link "Docs & Files" at bounding box center [1014, 240] width 102 height 36
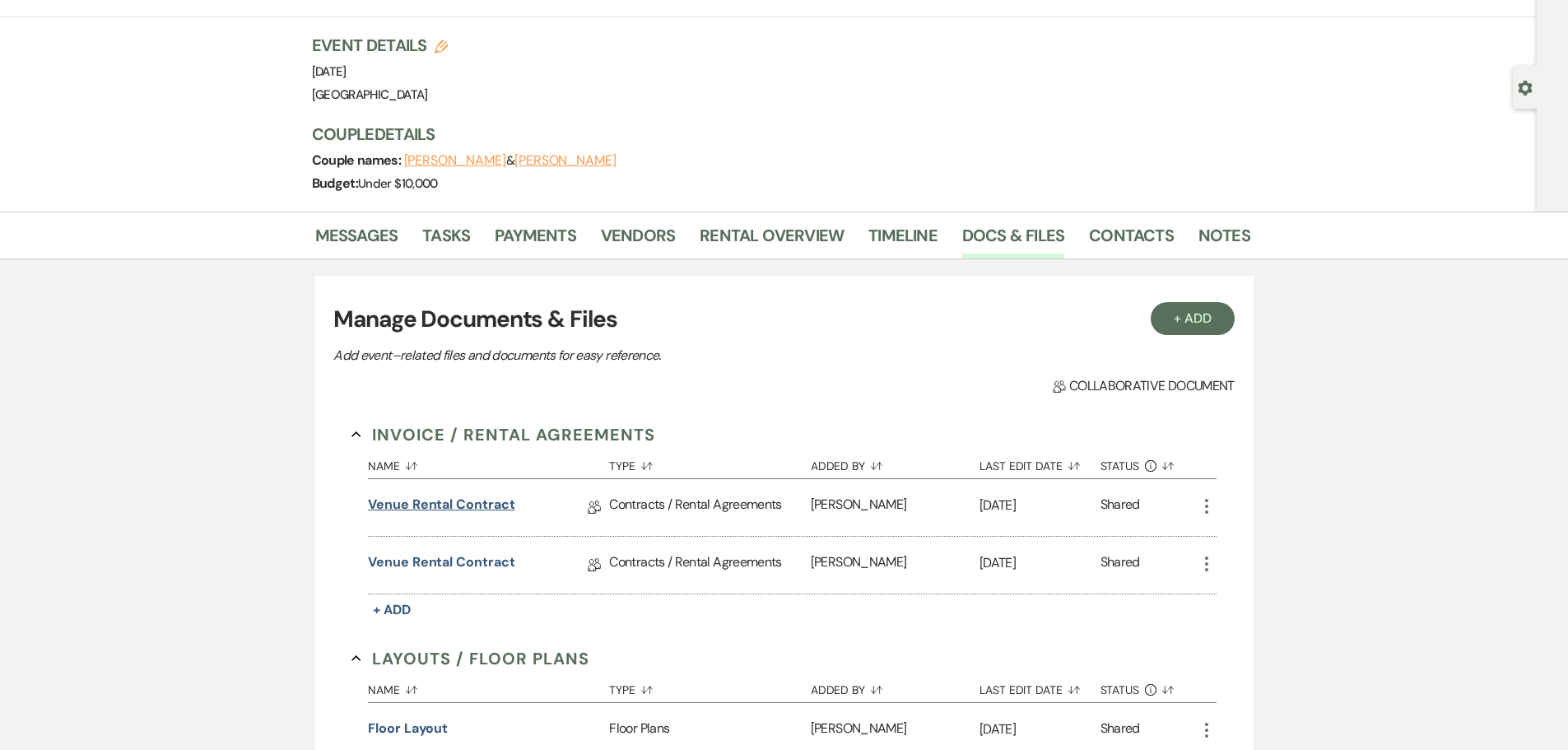
click at [428, 497] on link "Venue Rental Contract" at bounding box center [441, 507] width 147 height 26
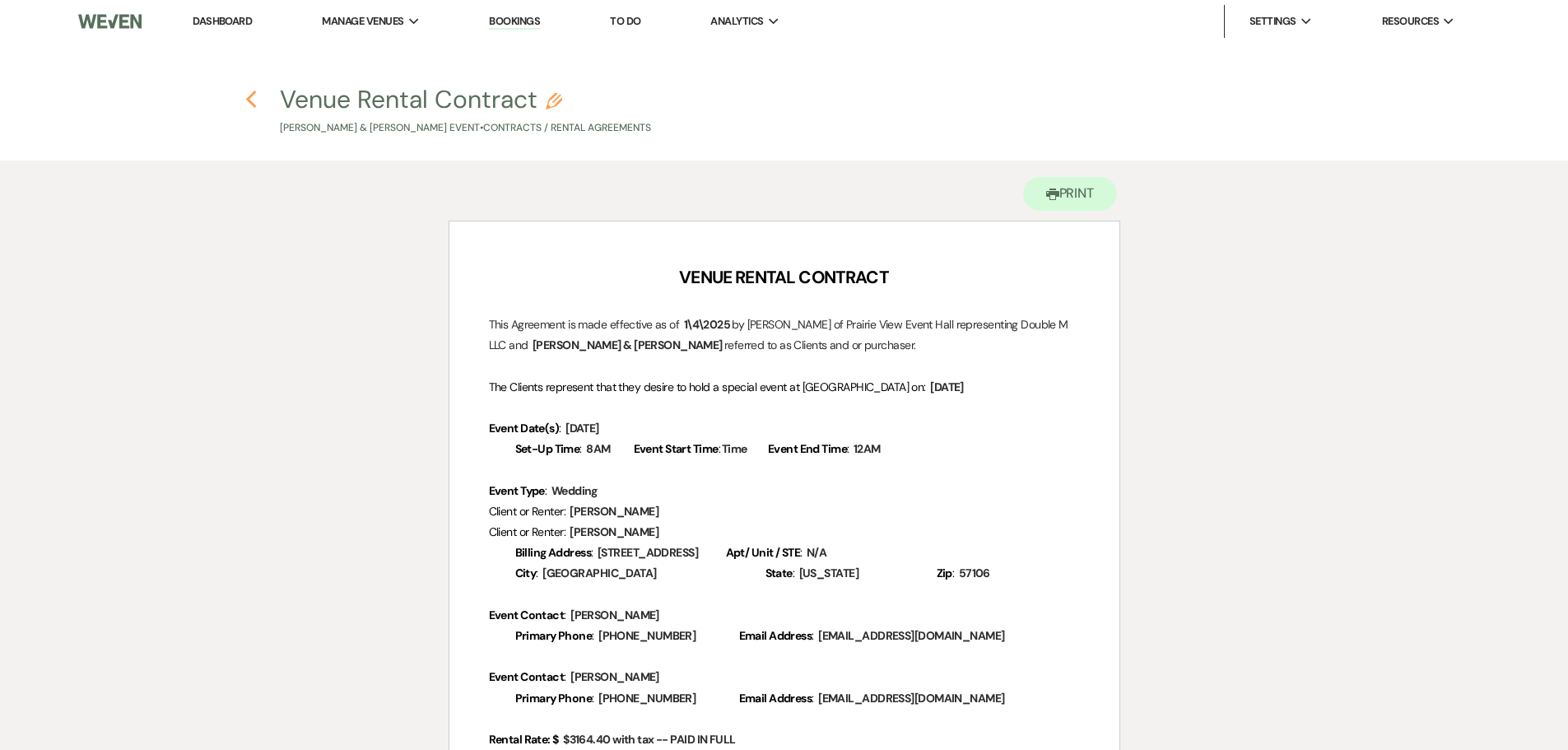
click at [251, 90] on icon "Previous" at bounding box center [251, 99] width 12 height 20
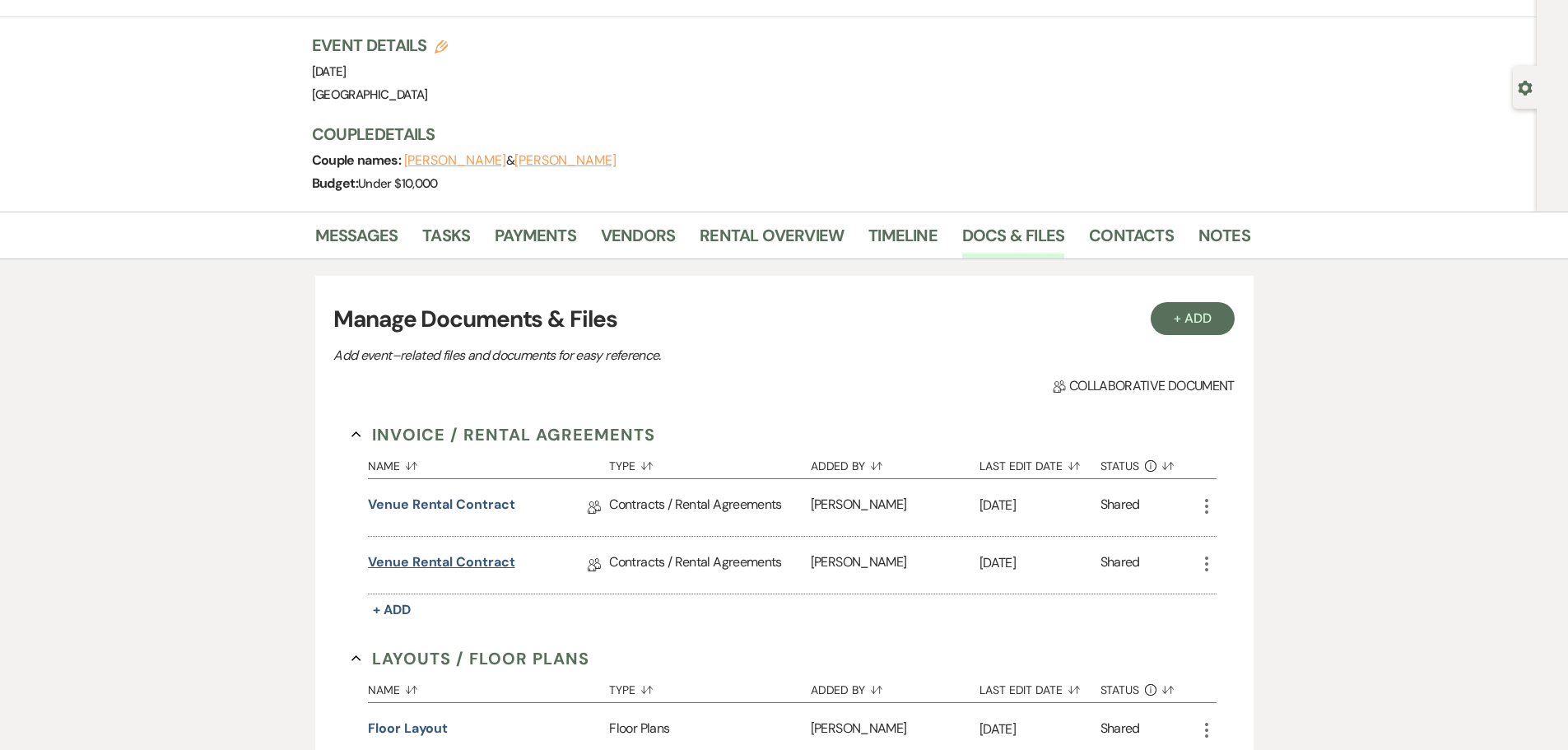
click at [469, 559] on link "Venue Rental Contract" at bounding box center [441, 565] width 147 height 26
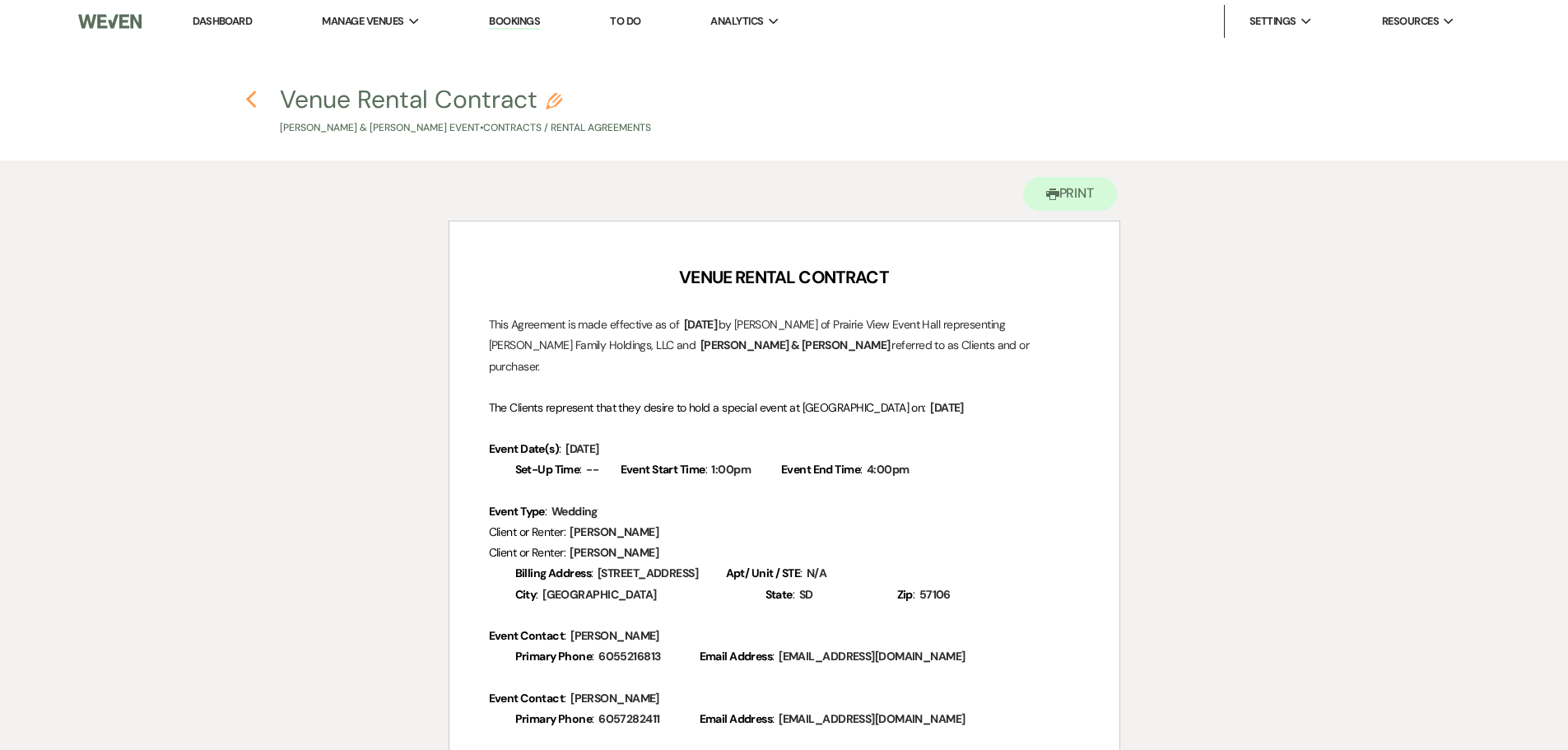
click at [248, 93] on icon "Previous" at bounding box center [251, 99] width 12 height 20
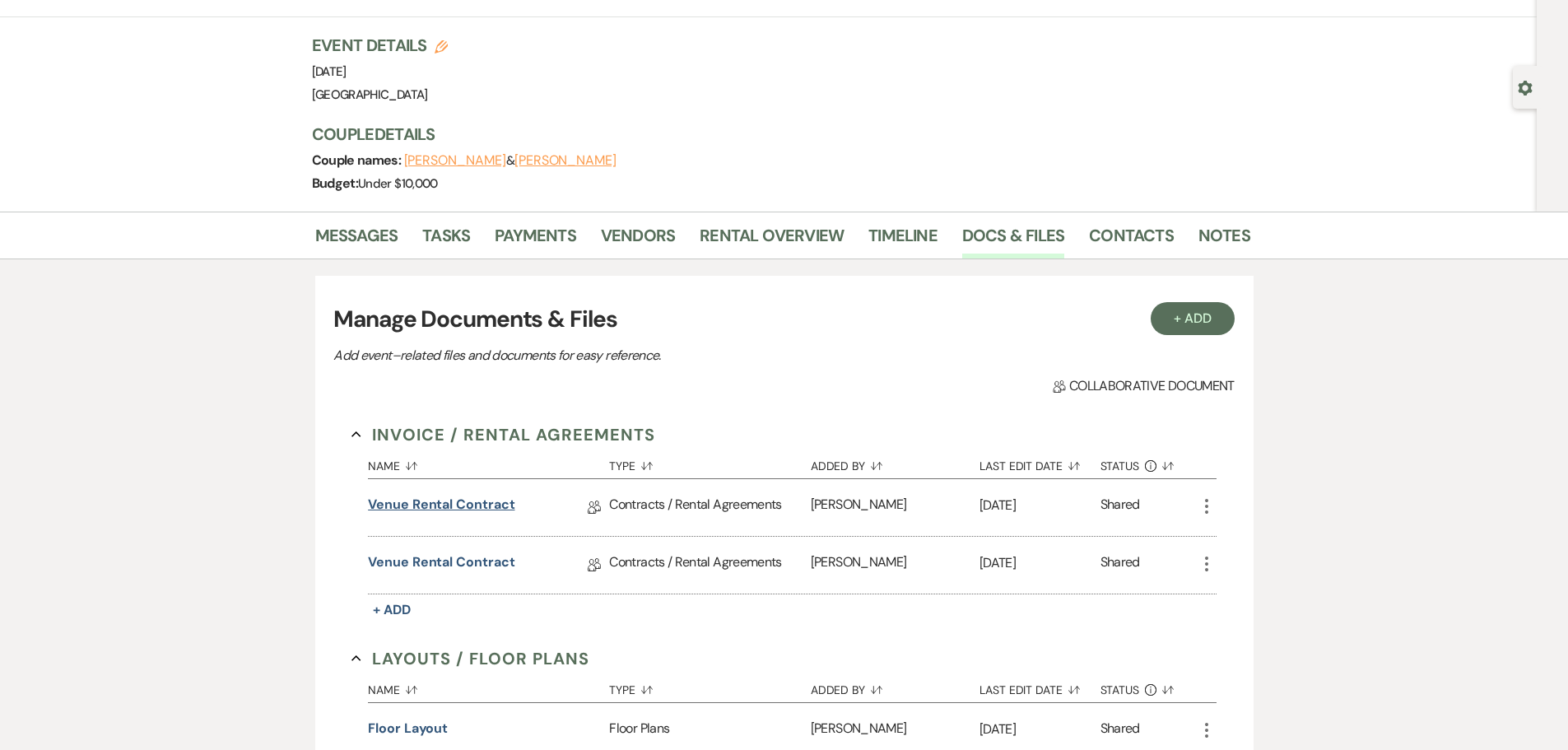
click at [442, 498] on link "Venue Rental Contract" at bounding box center [441, 507] width 147 height 26
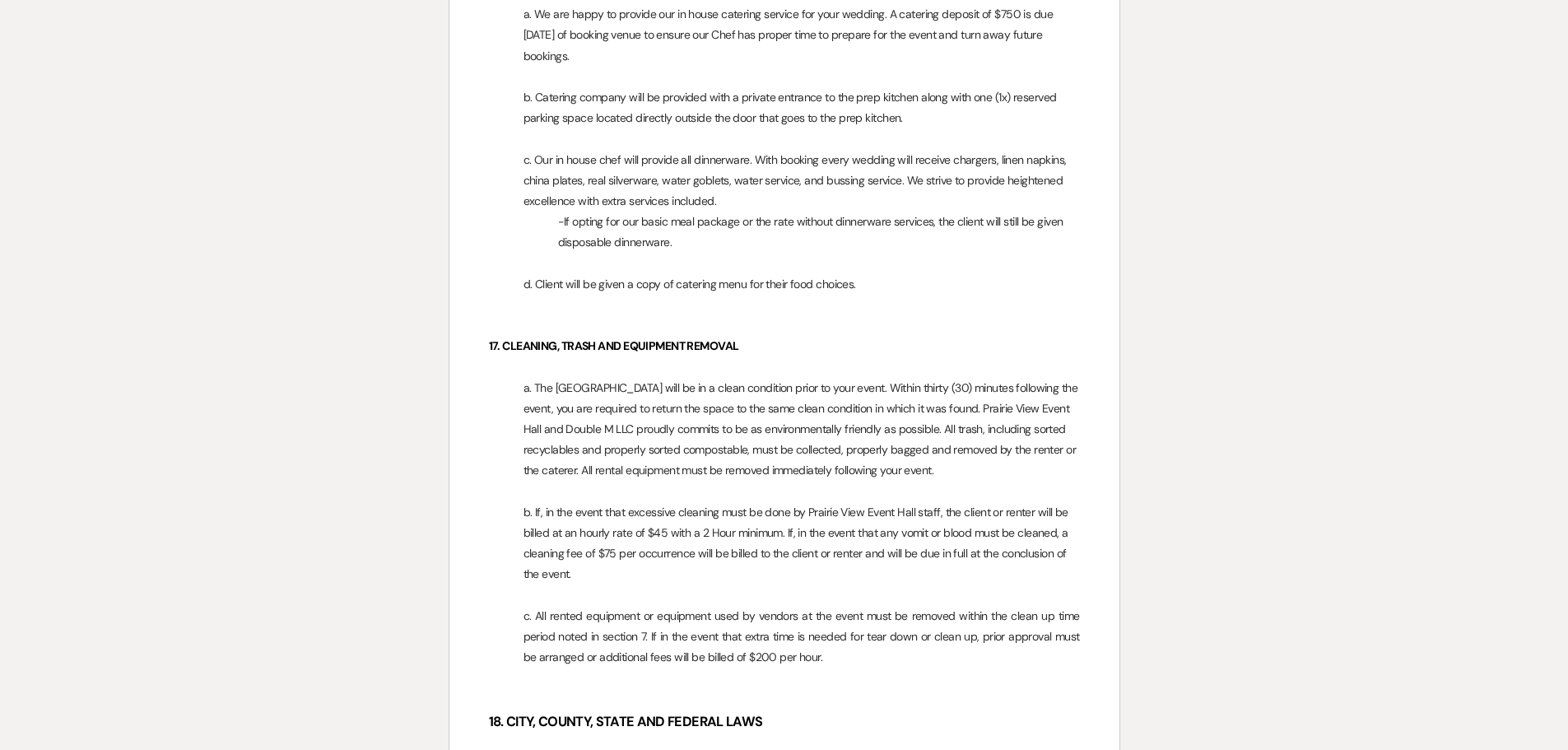
scroll to position [5939, 0]
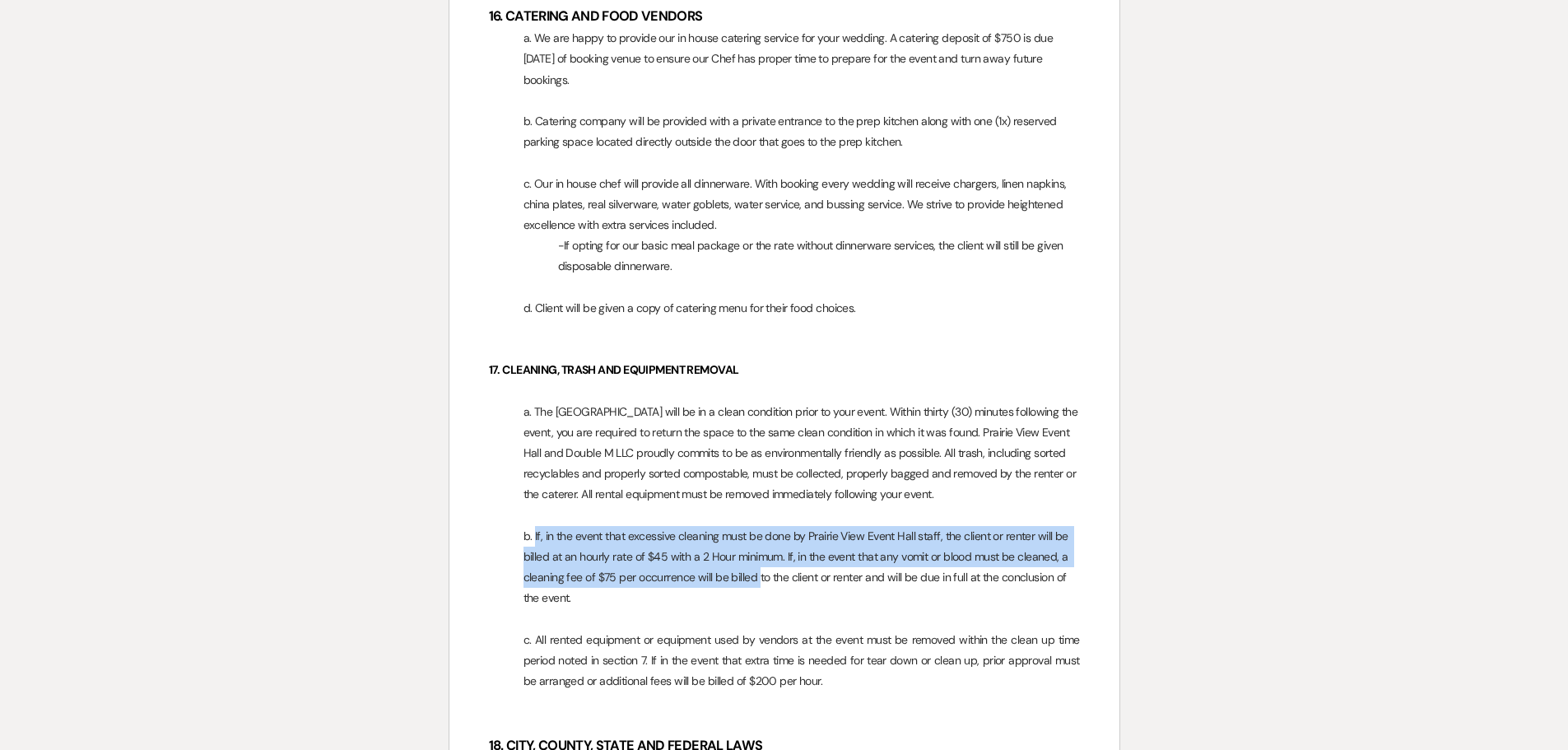
drag, startPoint x: 534, startPoint y: 535, endPoint x: 756, endPoint y: 578, distance: 226.1
click at [756, 578] on span "b. If, in the event that excessive cleaning must be done by Prairie View Event …" at bounding box center [797, 567] width 549 height 78
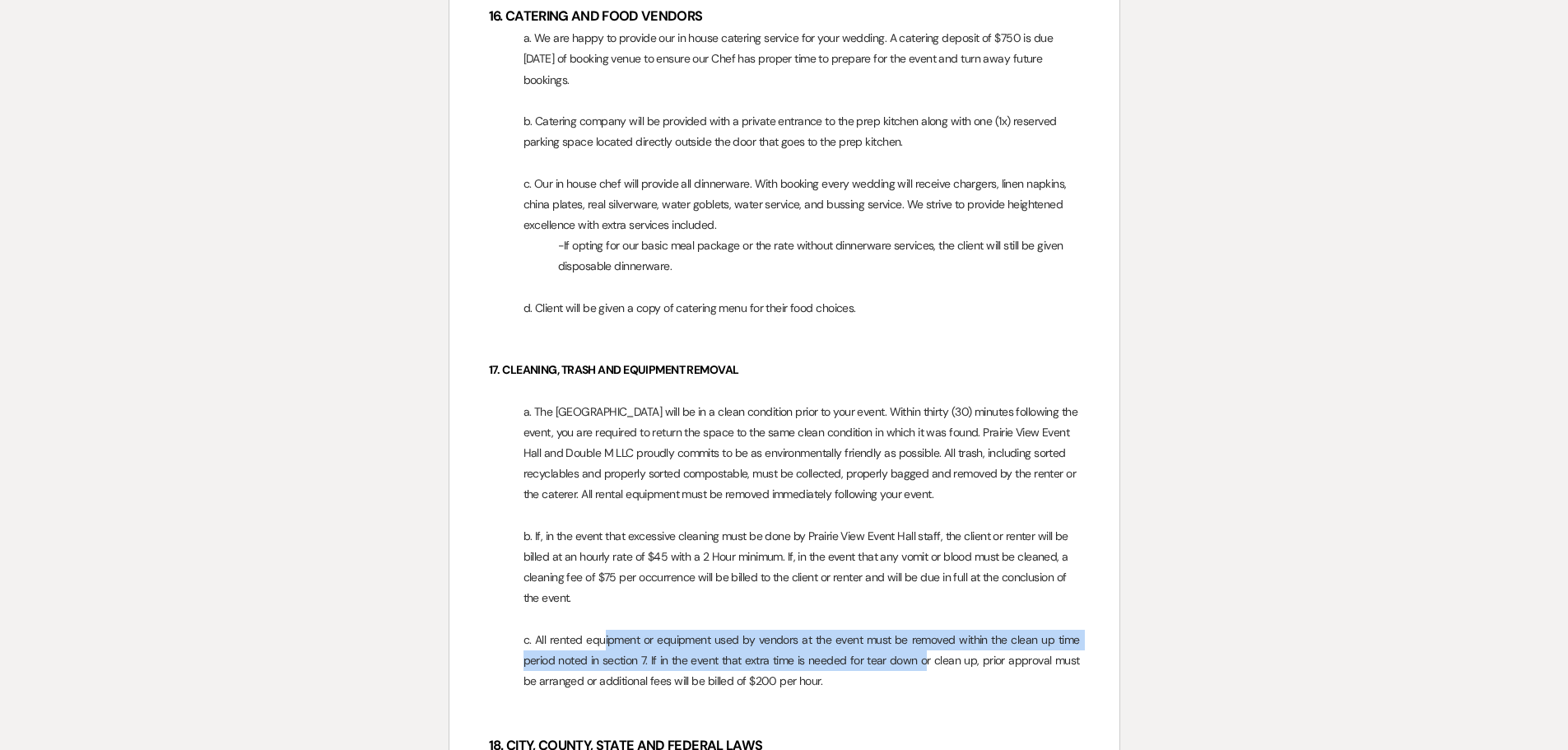
drag, startPoint x: 605, startPoint y: 641, endPoint x: 928, endPoint y: 658, distance: 323.4
click at [928, 658] on span "c. All rented equipment or equipment used by vendors at the event must be remov…" at bounding box center [803, 660] width 559 height 56
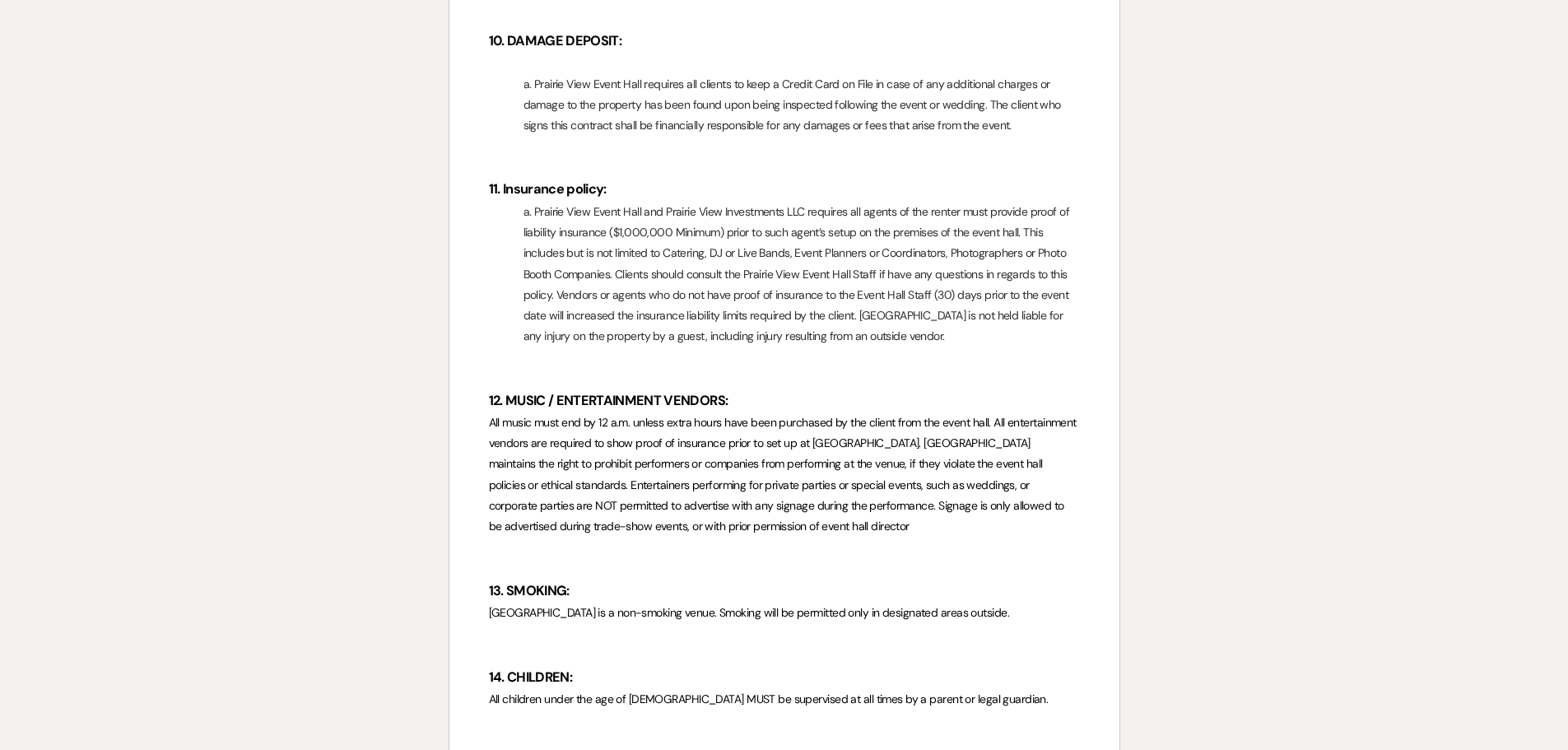
scroll to position [4951, 0]
